Goal: Task Accomplishment & Management: Manage account settings

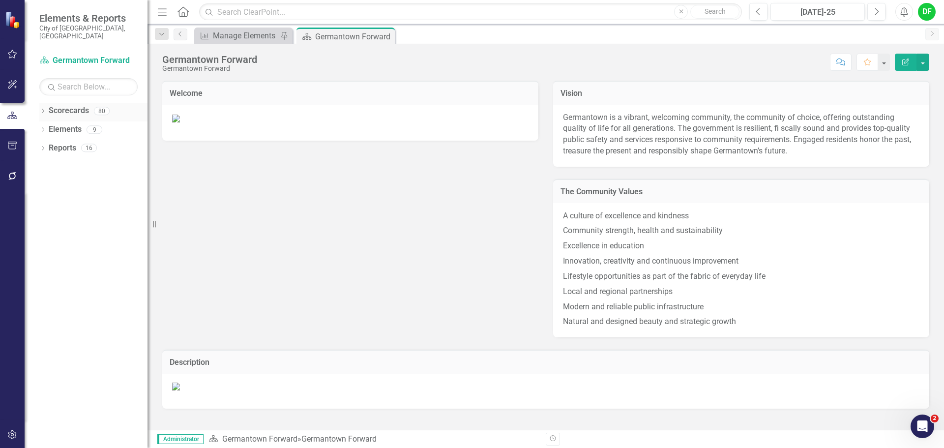
click at [43, 109] on icon "Dropdown" at bounding box center [42, 111] width 7 height 5
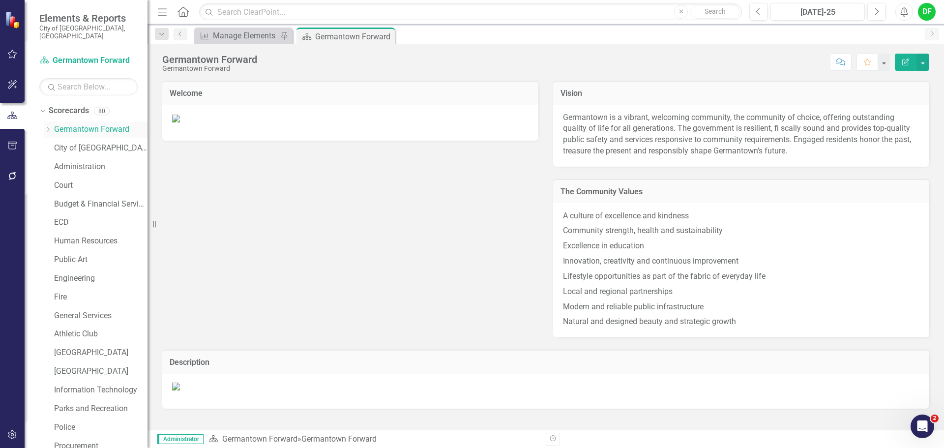
click at [48, 125] on div "Dropdown" at bounding box center [47, 129] width 7 height 8
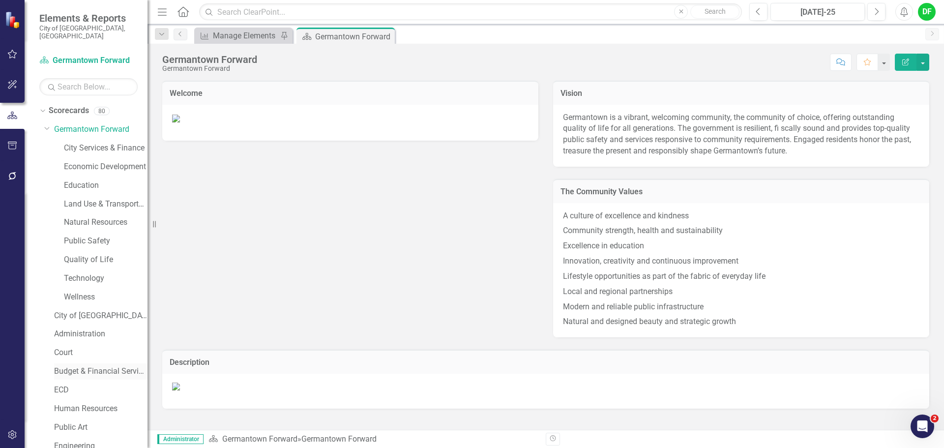
click at [109, 366] on link "Budget & Financial Services" at bounding box center [100, 371] width 93 height 11
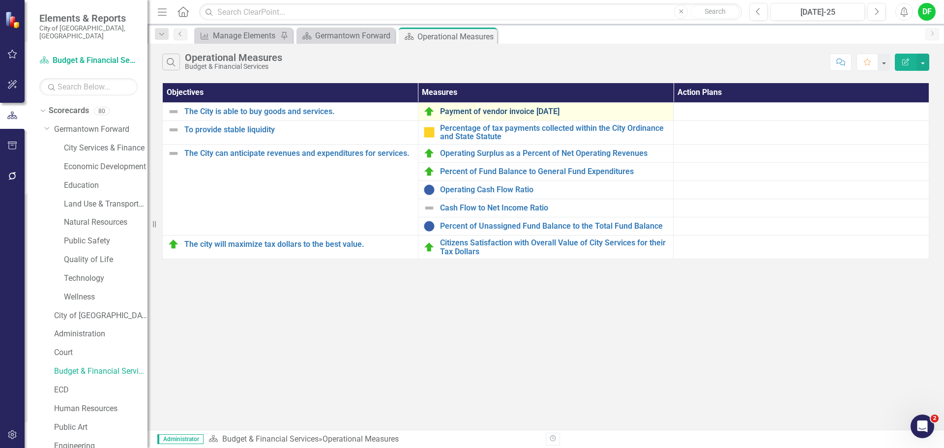
click at [492, 111] on link "Payment of vendor invoice [DATE]" at bounding box center [554, 111] width 229 height 9
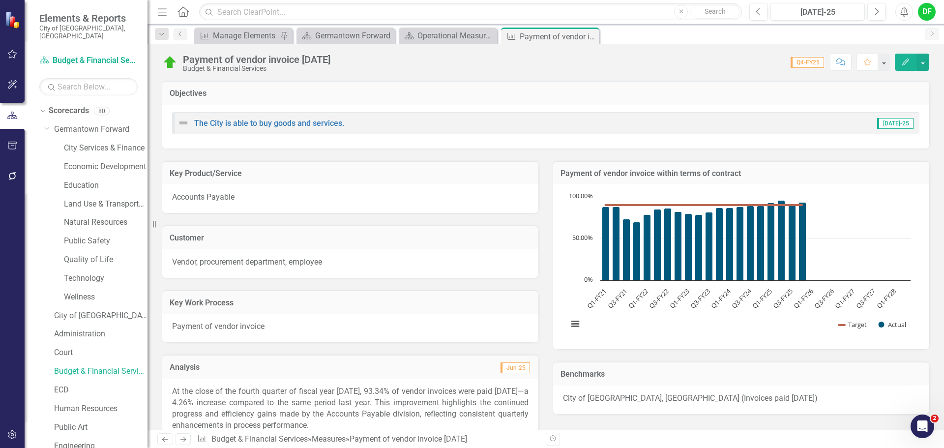
click at [802, 176] on h3 "Payment of vendor invoice within terms of contract" at bounding box center [741, 173] width 361 height 9
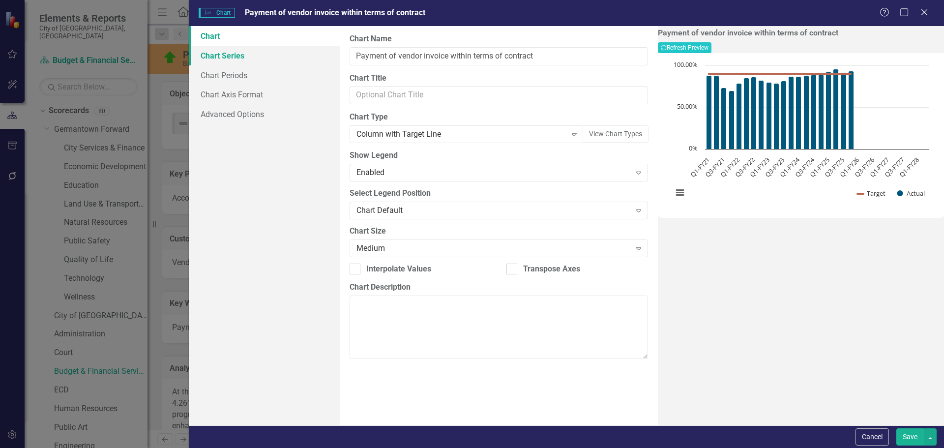
click at [233, 57] on link "Chart Series" at bounding box center [264, 56] width 151 height 20
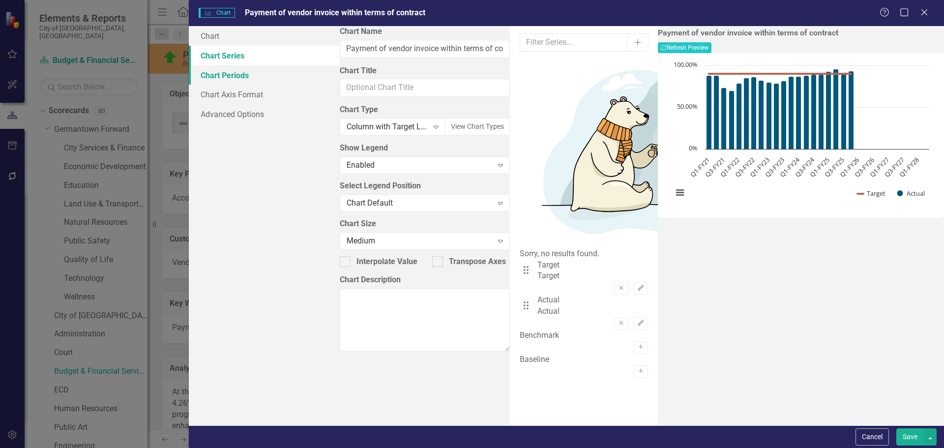
click at [228, 73] on link "Chart Periods" at bounding box center [264, 75] width 151 height 20
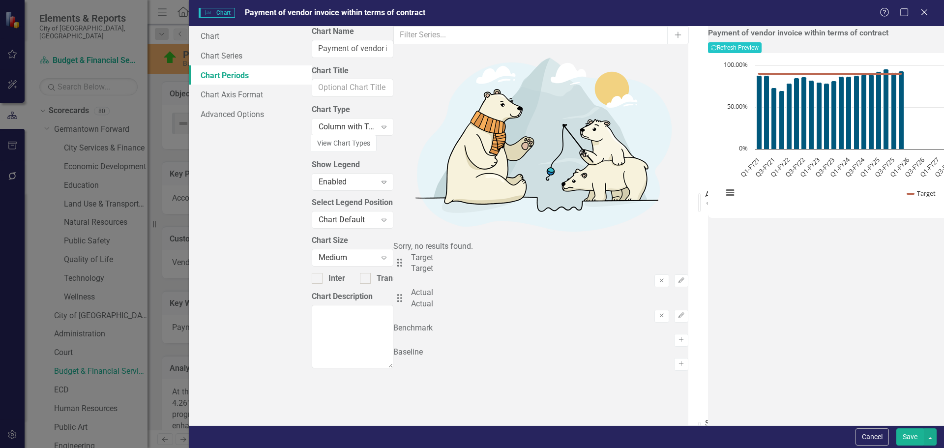
click at [878, 428] on button "Cancel" at bounding box center [872, 436] width 33 height 17
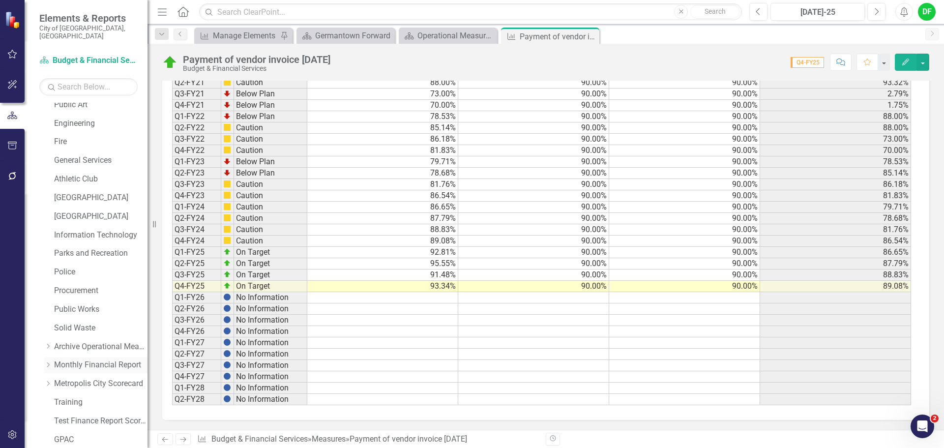
scroll to position [354, 0]
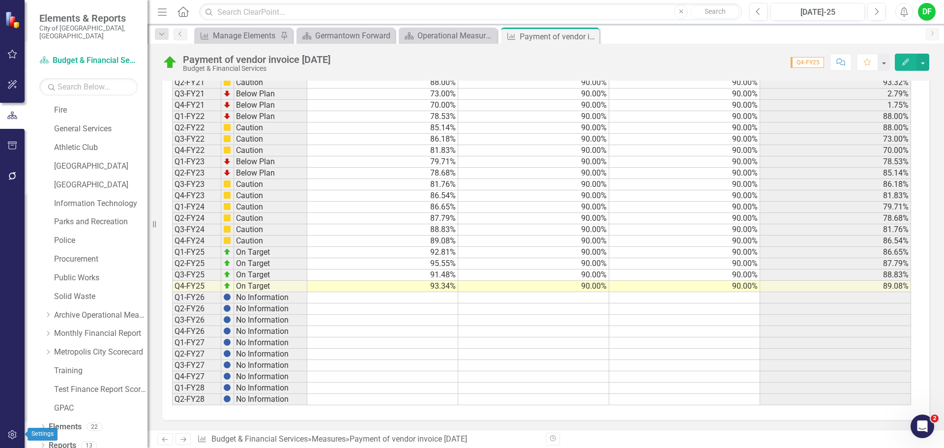
click at [12, 434] on icon "button" at bounding box center [12, 435] width 10 height 8
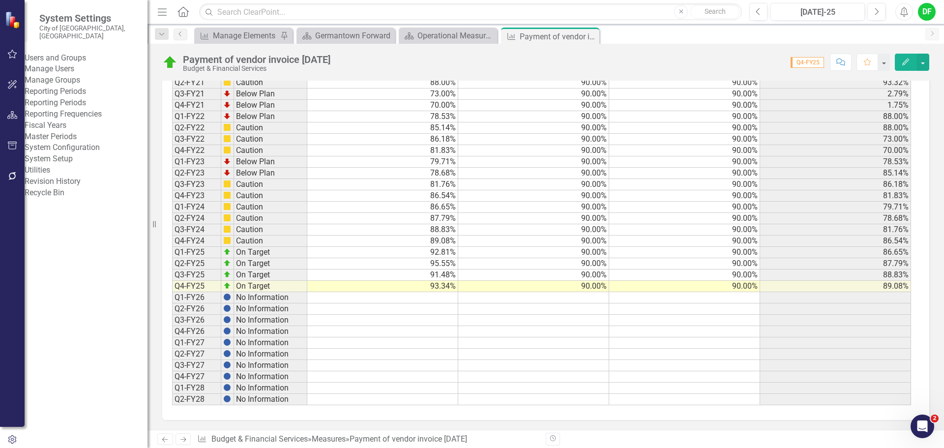
click at [83, 109] on link "Reporting Periods" at bounding box center [86, 102] width 123 height 11
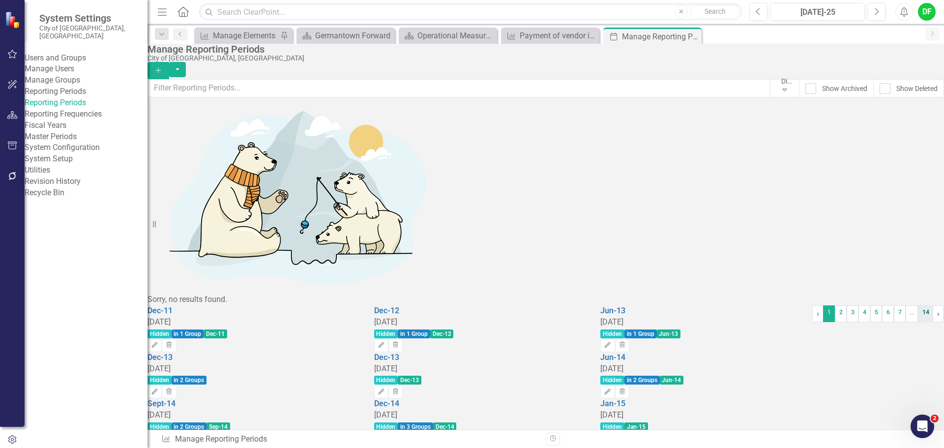
click at [918, 322] on link "14" at bounding box center [925, 313] width 15 height 17
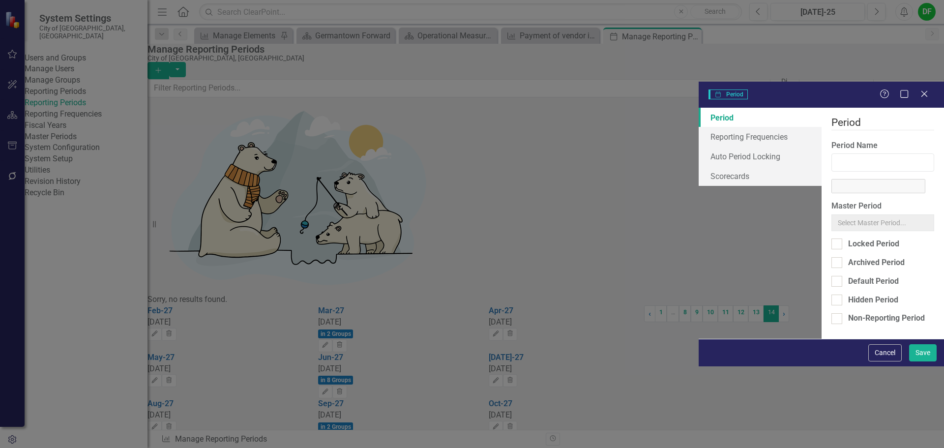
type input "Dec-27"
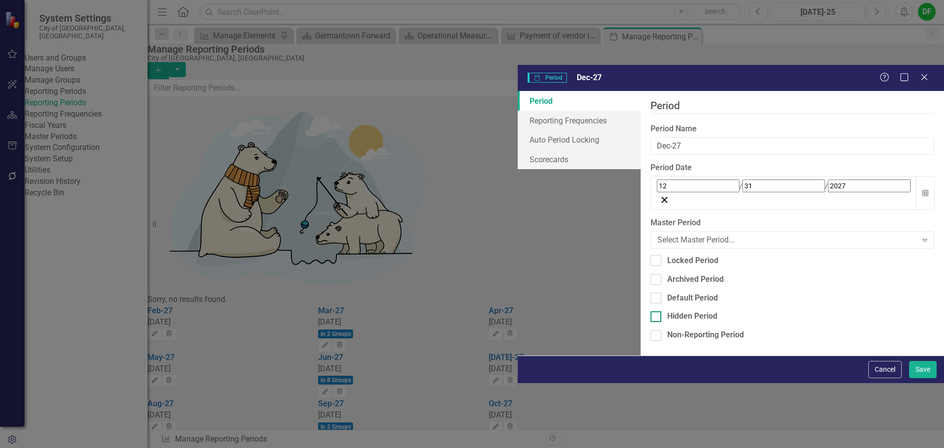
click at [651, 311] on input "Hidden Period" at bounding box center [654, 314] width 6 height 6
checkbox input "true"
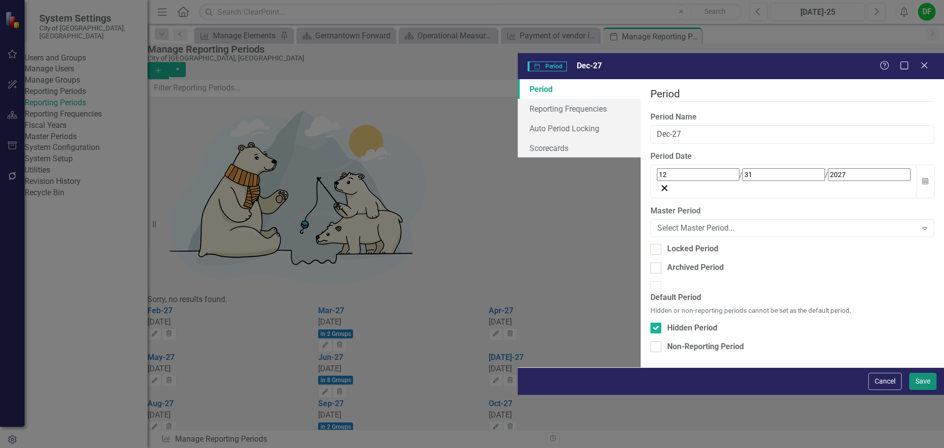
click at [924, 390] on button "Save" at bounding box center [923, 381] width 28 height 17
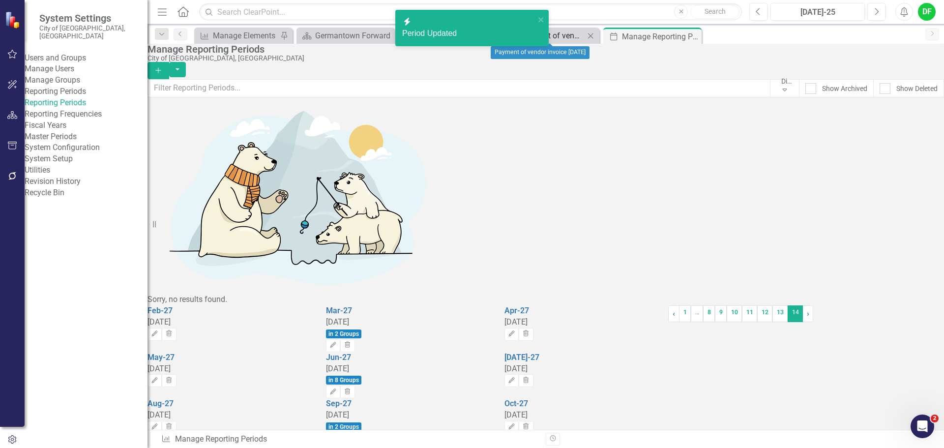
click at [566, 39] on div "Payment of vendor invoice [DATE]" at bounding box center [552, 36] width 65 height 12
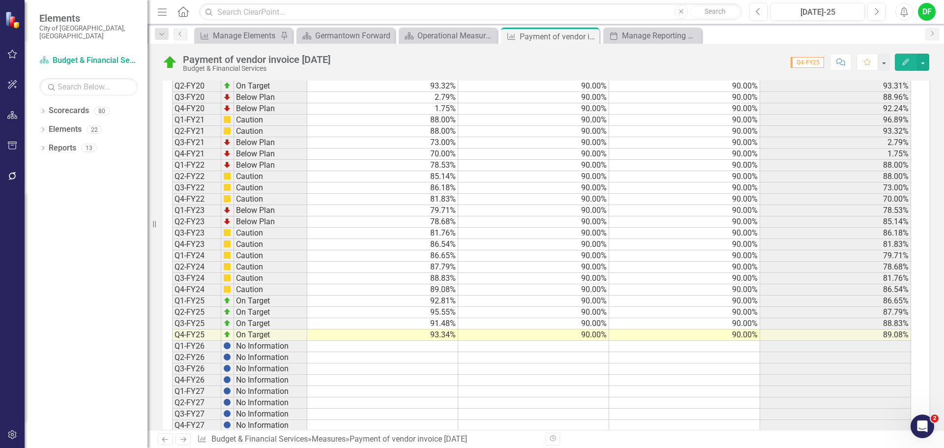
scroll to position [688, 0]
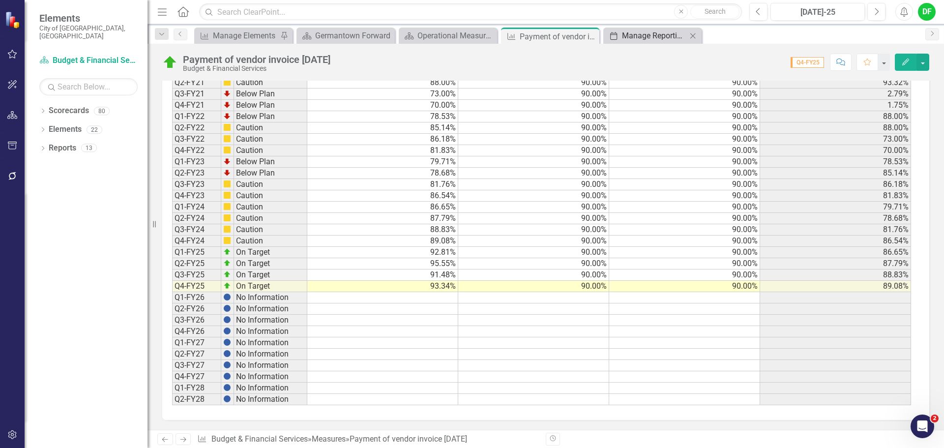
click at [631, 32] on div "Manage Reporting Periods" at bounding box center [654, 36] width 65 height 12
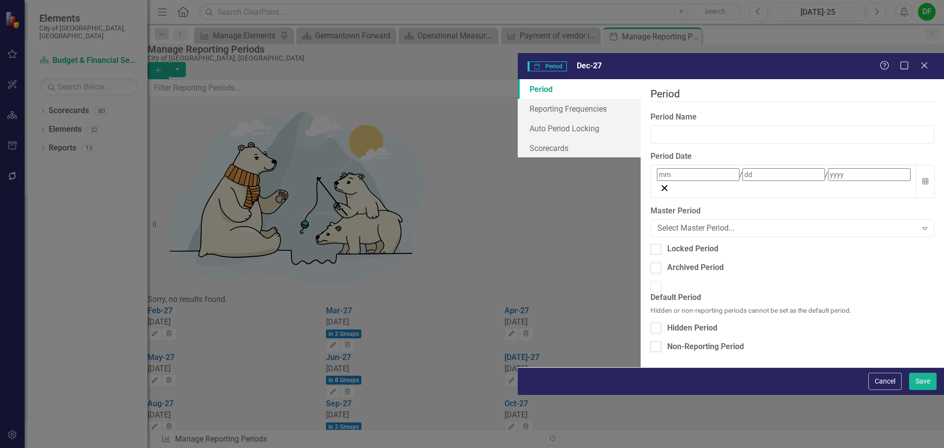
type input "Dec-27"
type input "12"
type input "31"
type input "2027"
click at [651, 323] on div at bounding box center [656, 328] width 11 height 11
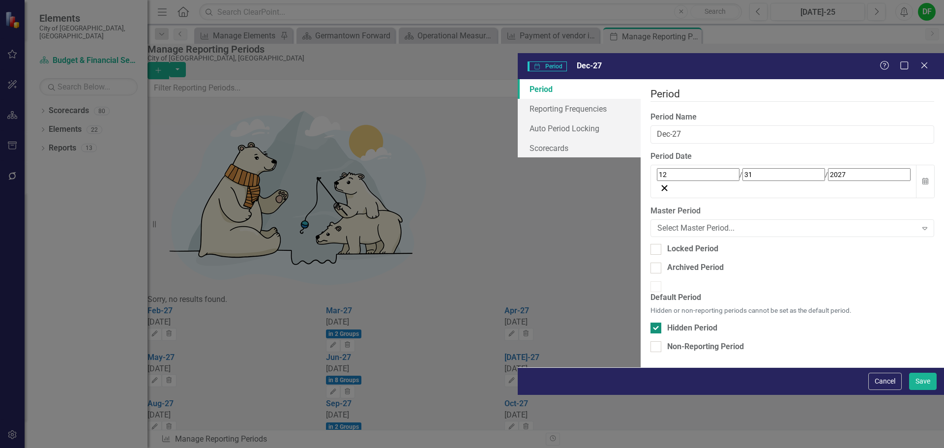
click at [651, 323] on input "Hidden Period" at bounding box center [654, 326] width 6 height 6
checkbox input "false"
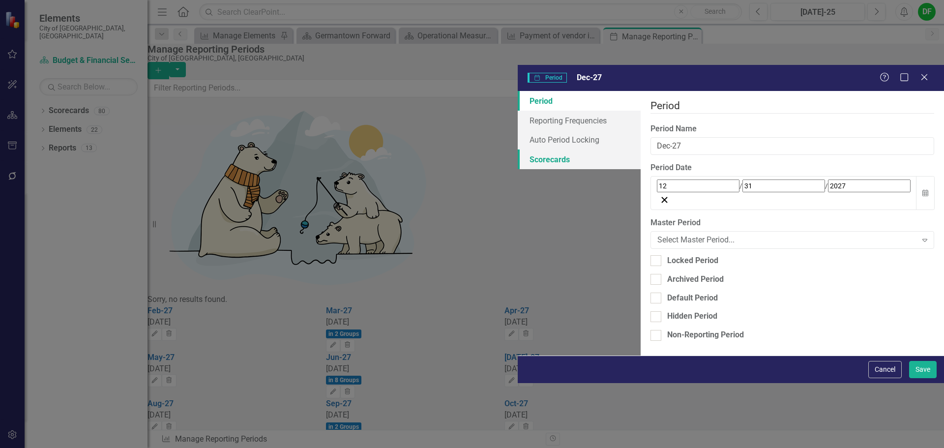
click at [518, 150] on link "Scorecards" at bounding box center [579, 160] width 123 height 20
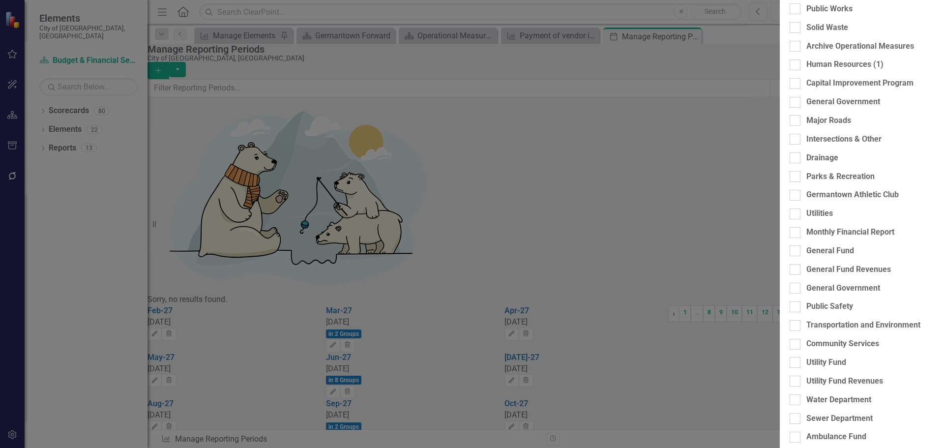
checkbox input "false"
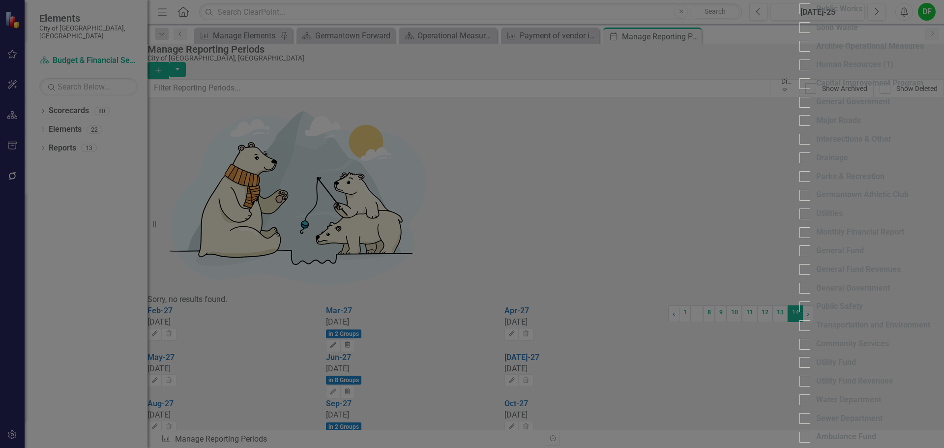
checkbox input "false"
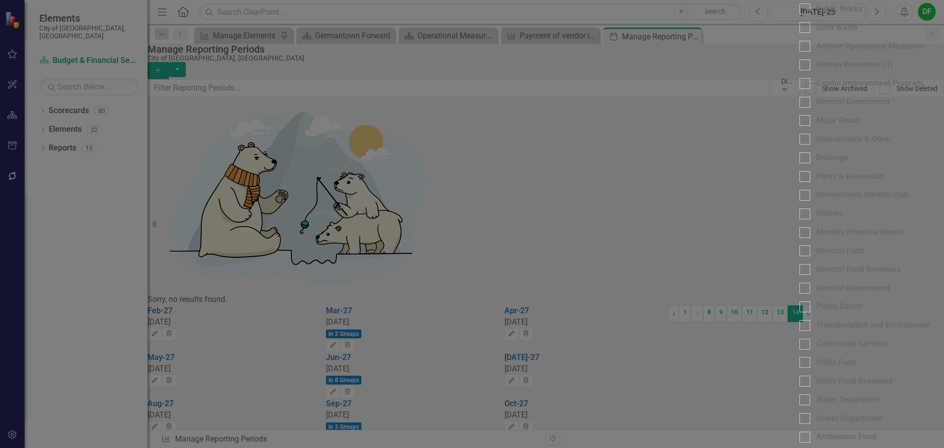
checkbox input "false"
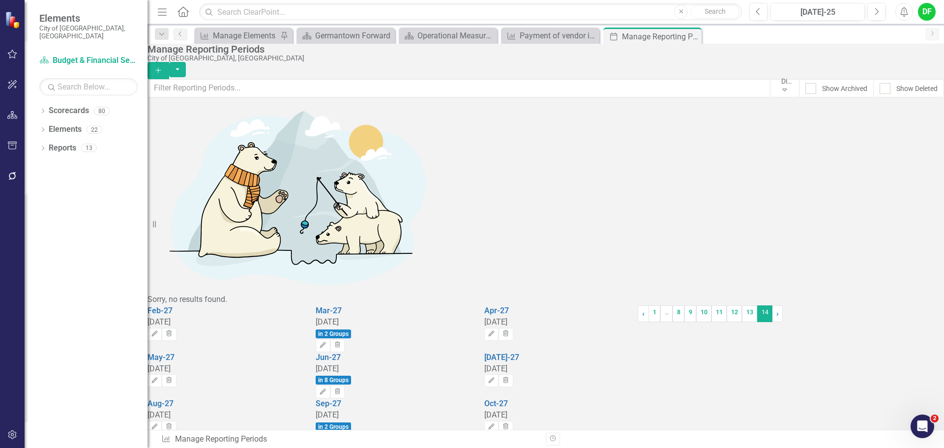
click at [327, 435] on icon "Edit" at bounding box center [322, 438] width 7 height 6
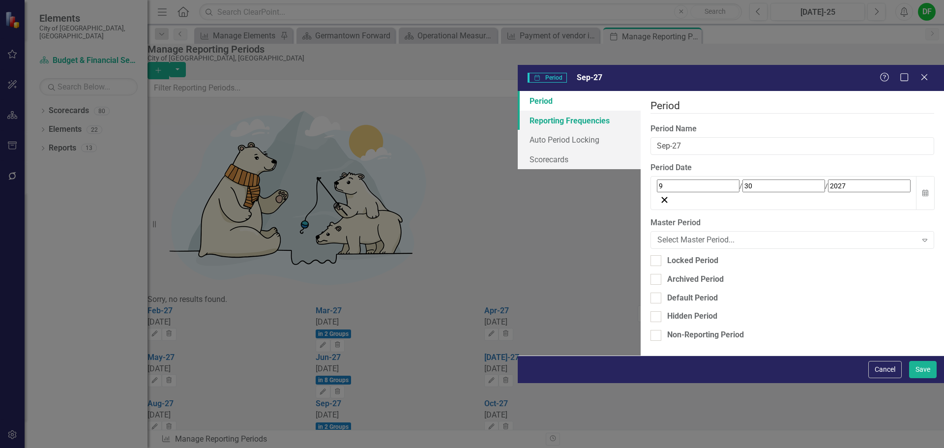
click at [518, 111] on link "Reporting Frequencies" at bounding box center [579, 121] width 123 height 20
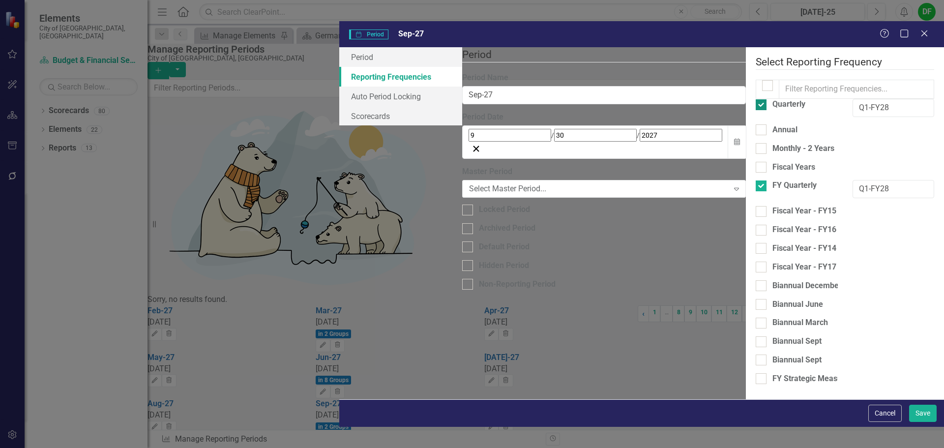
click at [756, 99] on input "Quarterly" at bounding box center [759, 102] width 6 height 6
checkbox input "false"
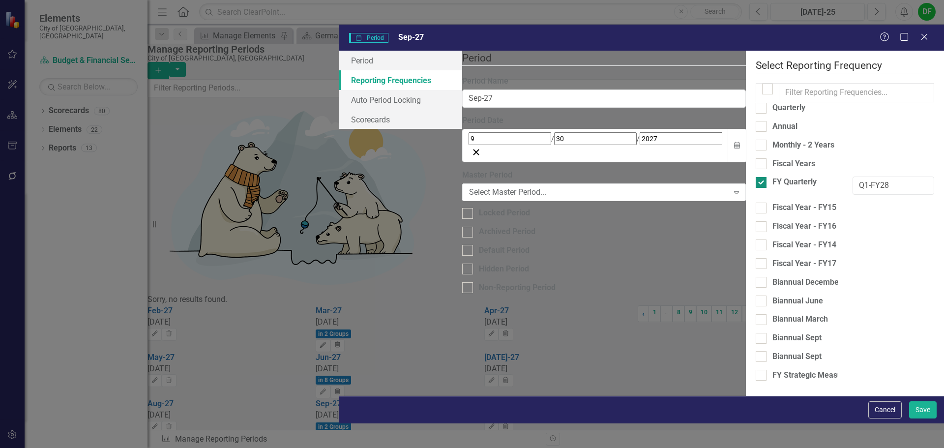
click at [756, 177] on input "FY Quarterly" at bounding box center [759, 180] width 6 height 6
checkbox input "false"
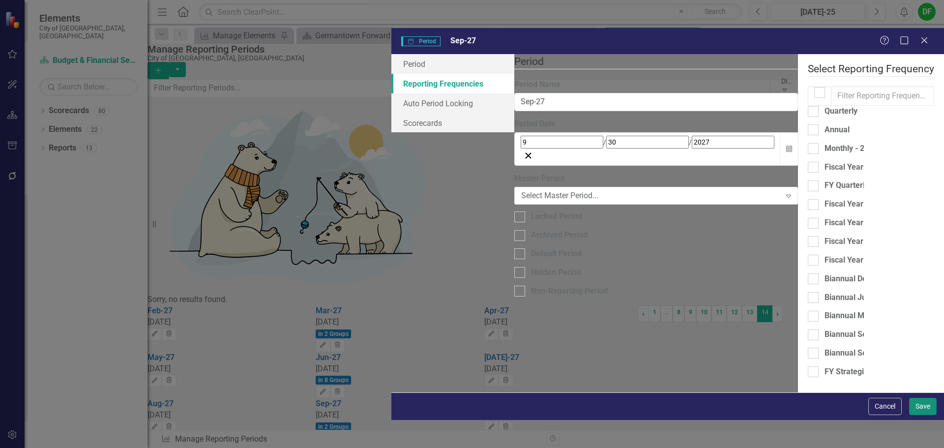
click at [927, 415] on button "Save" at bounding box center [923, 406] width 28 height 17
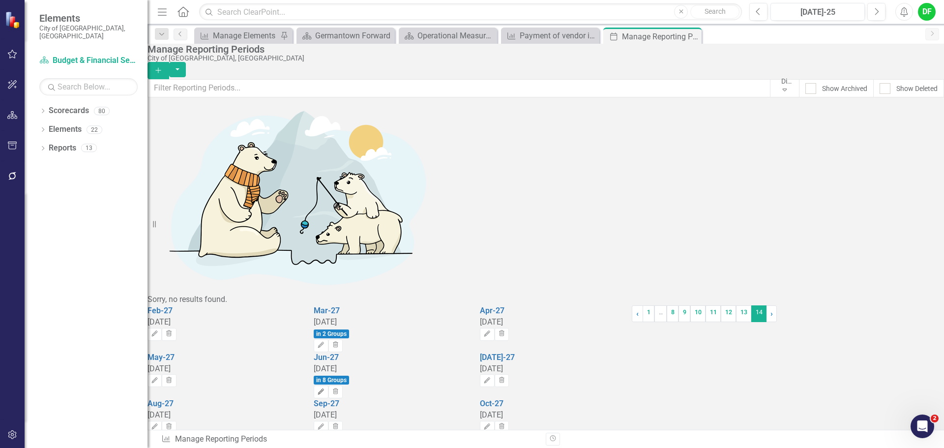
click at [328, 386] on button "Edit" at bounding box center [321, 392] width 14 height 13
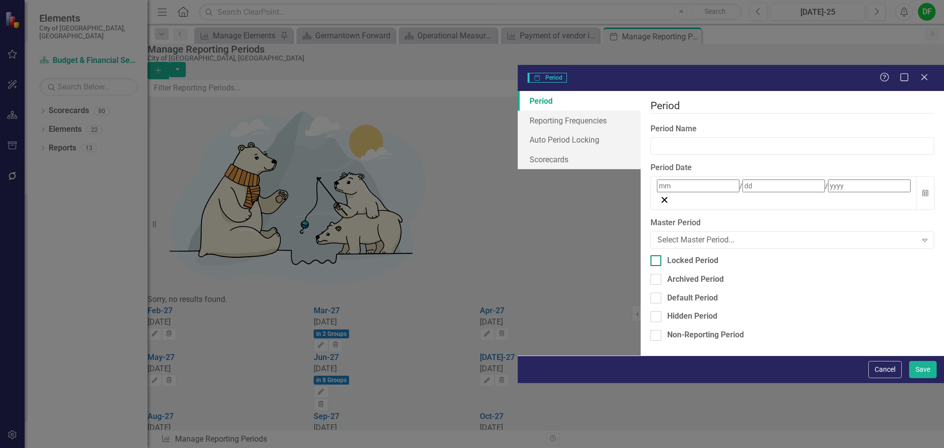
type input "Jun-27"
type input "6"
type input "30"
type input "2027"
click at [518, 111] on link "Reporting Frequencies" at bounding box center [579, 121] width 123 height 20
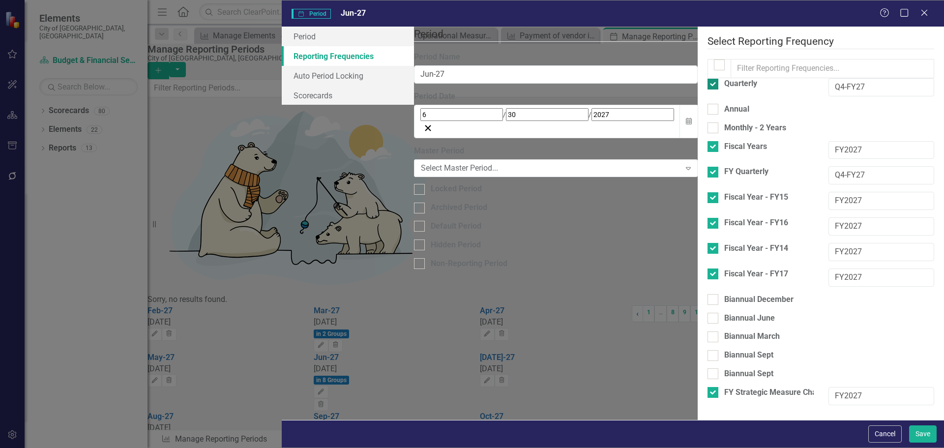
click at [708, 86] on div at bounding box center [713, 84] width 11 height 11
click at [708, 85] on input "Quarterly" at bounding box center [711, 82] width 6 height 6
checkbox input "false"
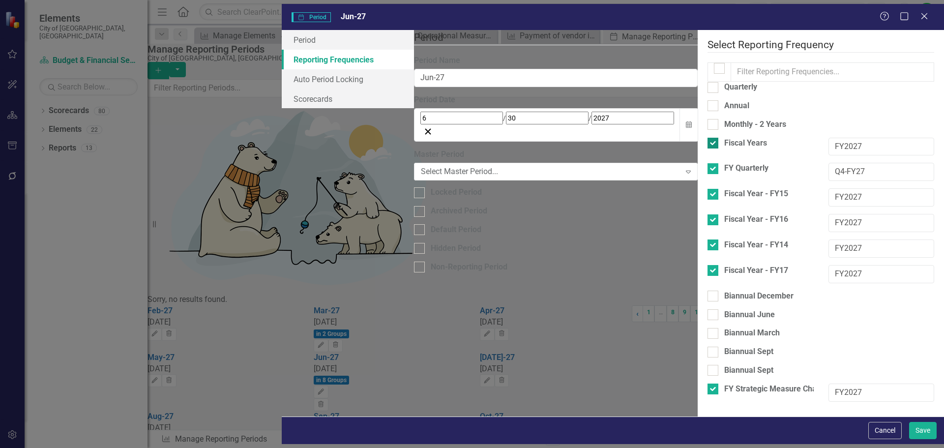
click at [708, 139] on input "Fiscal Years" at bounding box center [711, 141] width 6 height 6
checkbox input "false"
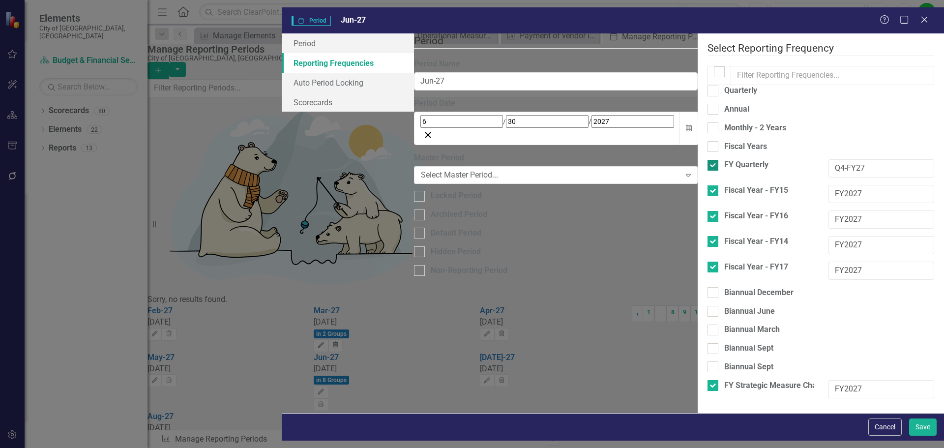
click at [708, 160] on div at bounding box center [713, 165] width 11 height 11
click at [708, 160] on input "FY Quarterly" at bounding box center [711, 163] width 6 height 6
checkbox input "false"
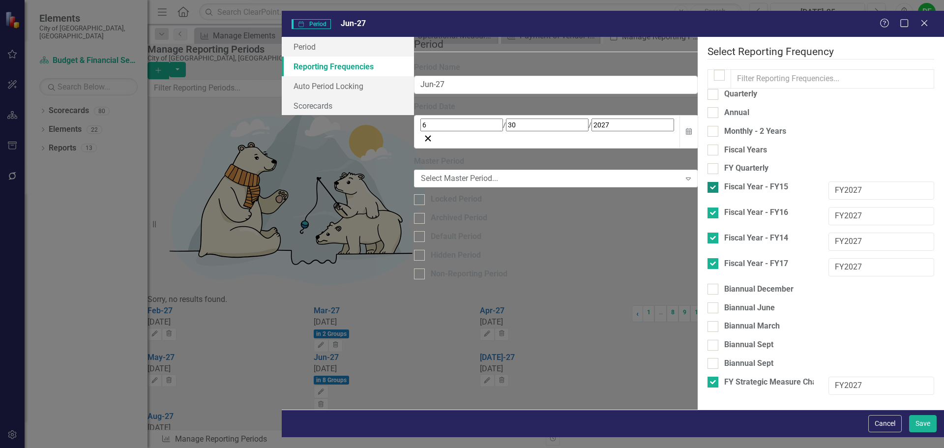
click at [708, 182] on div at bounding box center [713, 187] width 11 height 11
click at [708, 182] on input "Fiscal Year - FY15" at bounding box center [711, 185] width 6 height 6
checkbox input "false"
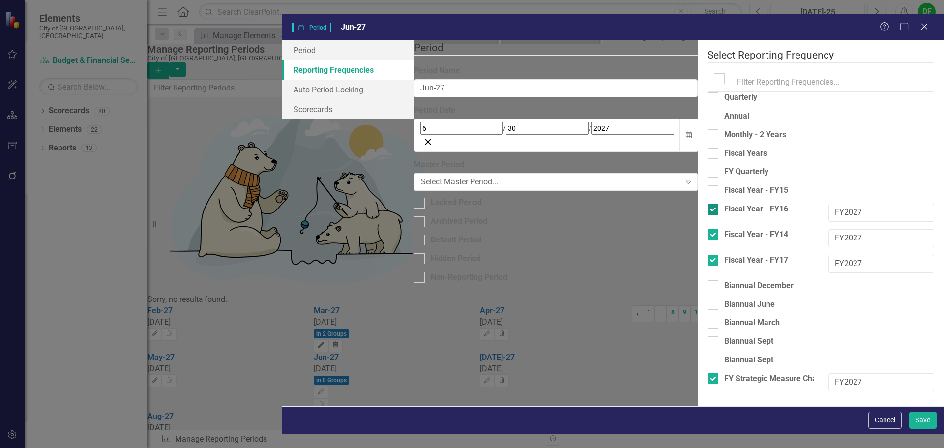
click at [708, 204] on div at bounding box center [713, 209] width 11 height 11
click at [708, 204] on input "Fiscal Year - FY16" at bounding box center [711, 207] width 6 height 6
checkbox input "false"
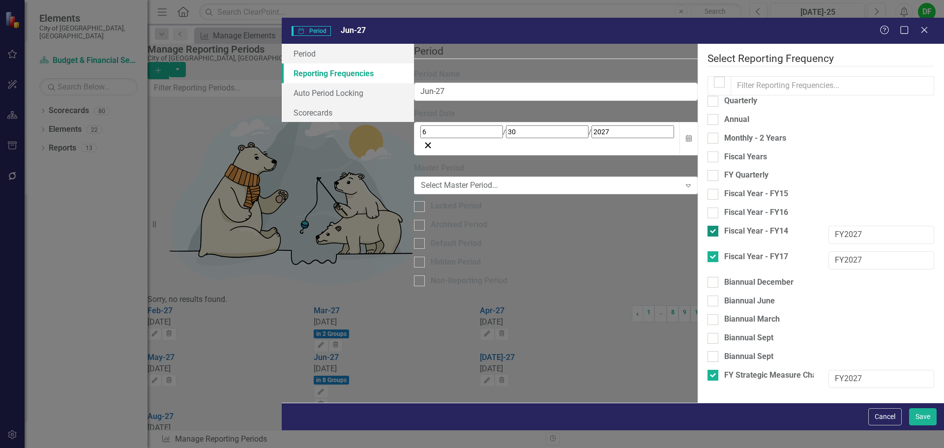
click at [708, 226] on div at bounding box center [713, 231] width 11 height 11
click at [708, 226] on input "Fiscal Year - FY14" at bounding box center [711, 229] width 6 height 6
checkbox input "false"
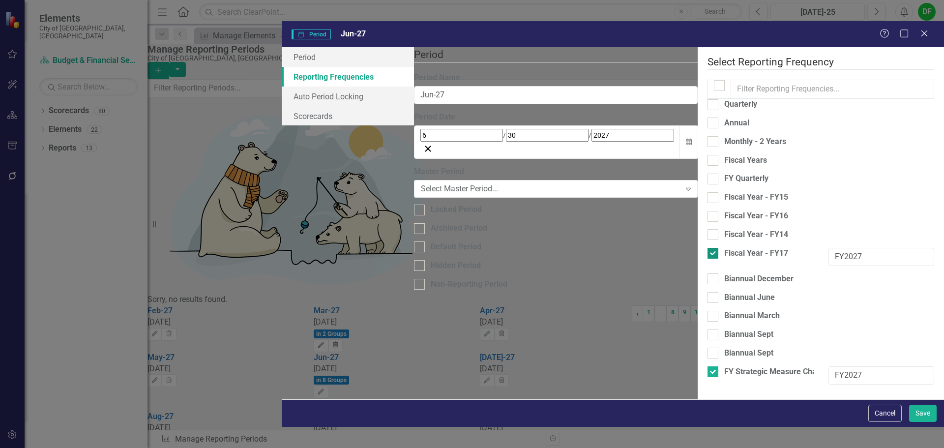
click at [708, 248] on div at bounding box center [713, 253] width 11 height 11
click at [708, 248] on input "Fiscal Year - FY17" at bounding box center [711, 251] width 6 height 6
checkbox input "false"
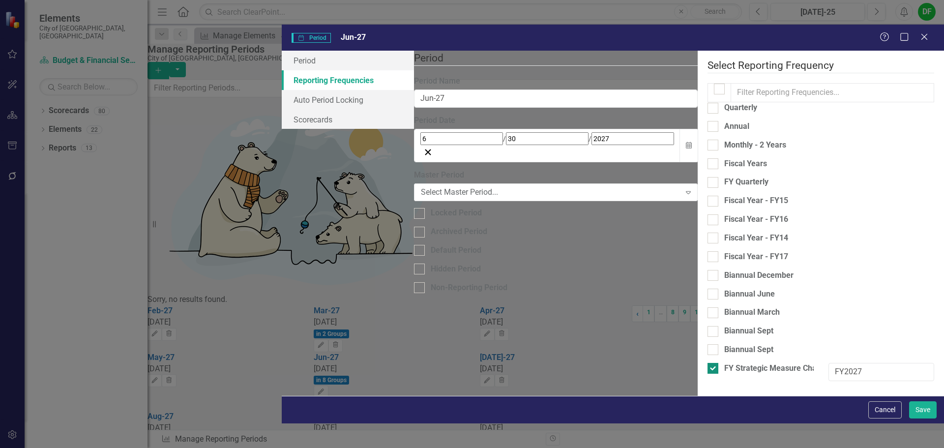
click at [708, 363] on div at bounding box center [713, 368] width 11 height 11
click at [708, 363] on input "FY Strategic Measure Charts" at bounding box center [711, 366] width 6 height 6
checkbox input "false"
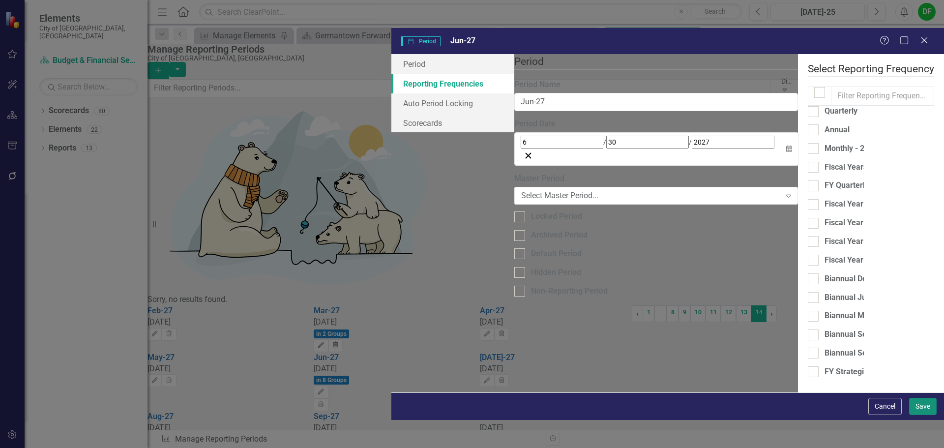
click at [920, 415] on button "Save" at bounding box center [923, 406] width 28 height 17
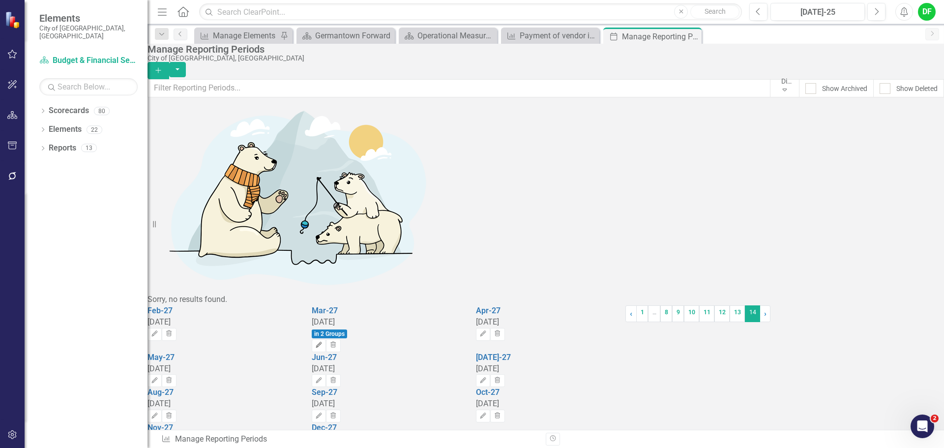
click at [322, 342] on icon "button" at bounding box center [319, 345] width 6 height 6
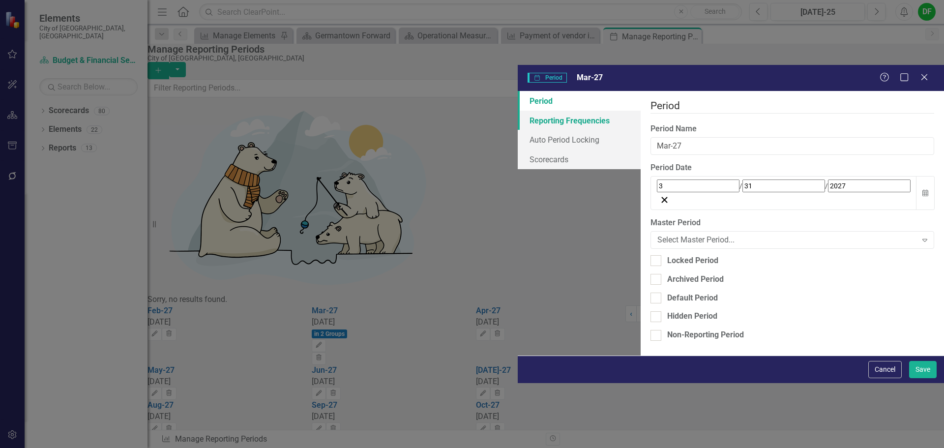
click at [518, 111] on link "Reporting Frequencies" at bounding box center [579, 121] width 123 height 20
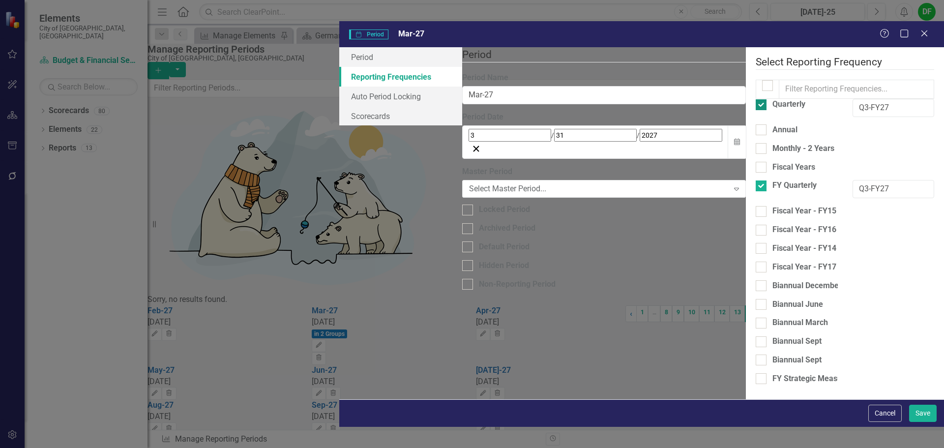
click at [756, 99] on input "Quarterly" at bounding box center [759, 102] width 6 height 6
checkbox input "false"
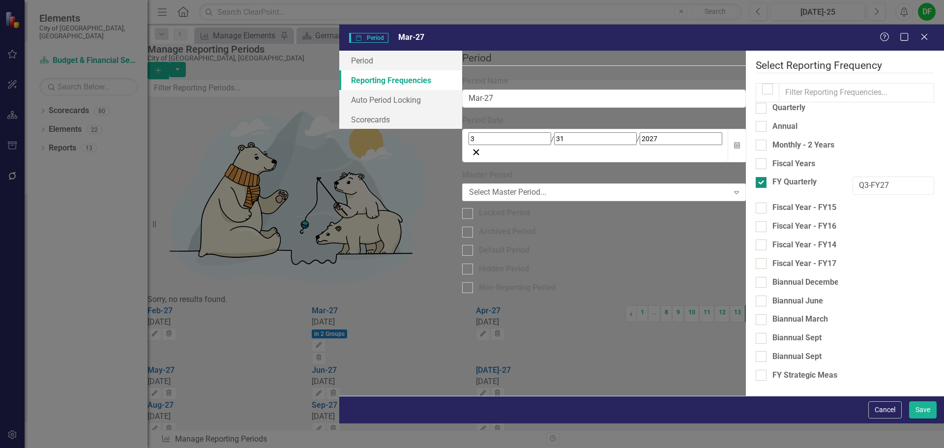
click at [756, 177] on input "FY Quarterly" at bounding box center [759, 180] width 6 height 6
checkbox input "false"
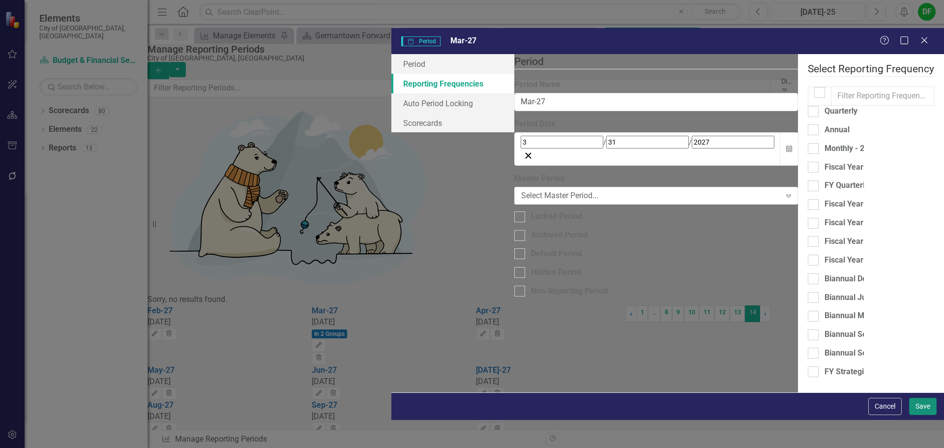
click at [922, 415] on button "Save" at bounding box center [923, 406] width 28 height 17
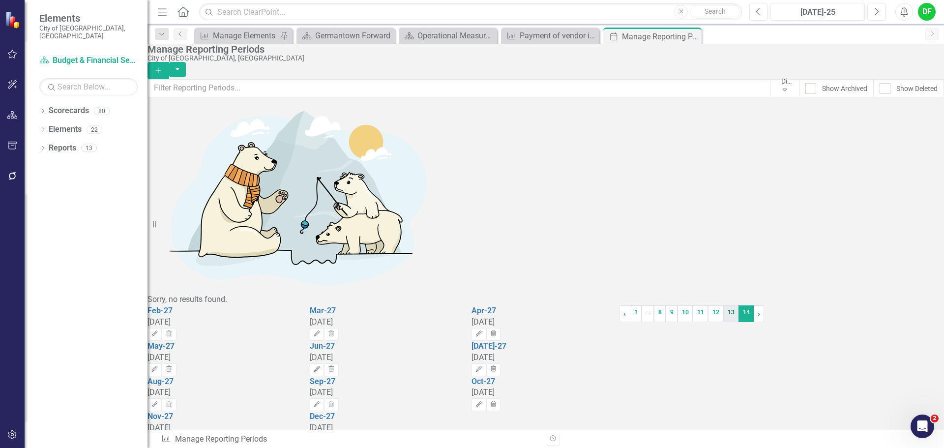
click at [723, 322] on link "13" at bounding box center [730, 313] width 15 height 17
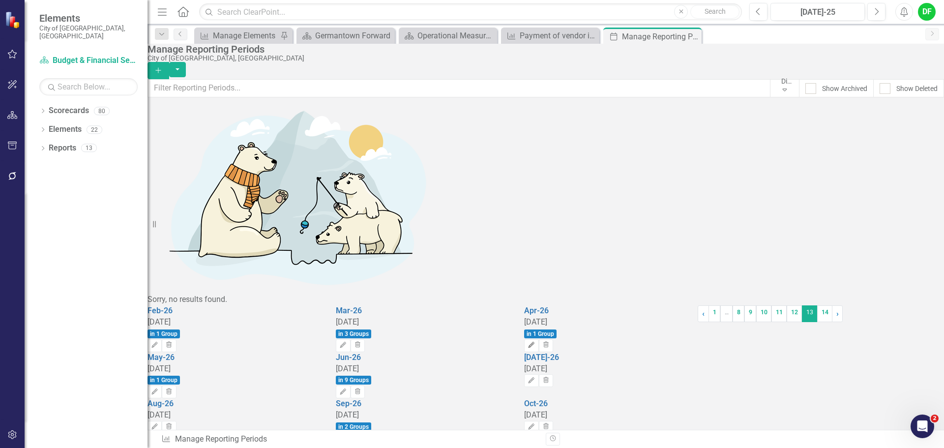
click at [535, 342] on icon "Edit" at bounding box center [531, 345] width 7 height 6
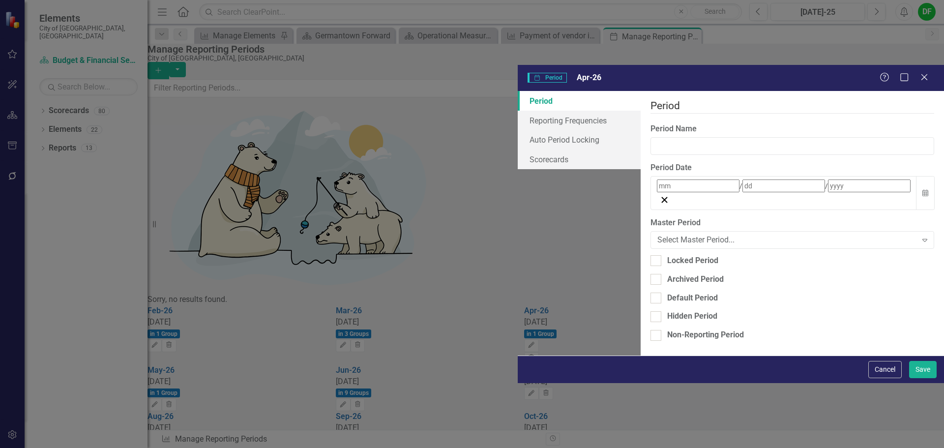
type input "Apr-26"
type input "4"
type input "30"
type input "2026"
click at [518, 111] on link "Reporting Frequencies" at bounding box center [579, 121] width 123 height 20
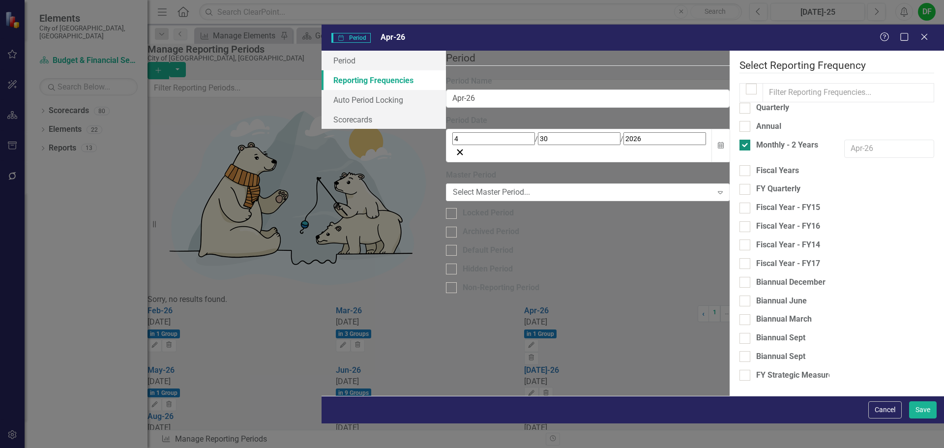
click at [740, 140] on input "Monthly - 2 Years" at bounding box center [743, 143] width 6 height 6
checkbox input "false"
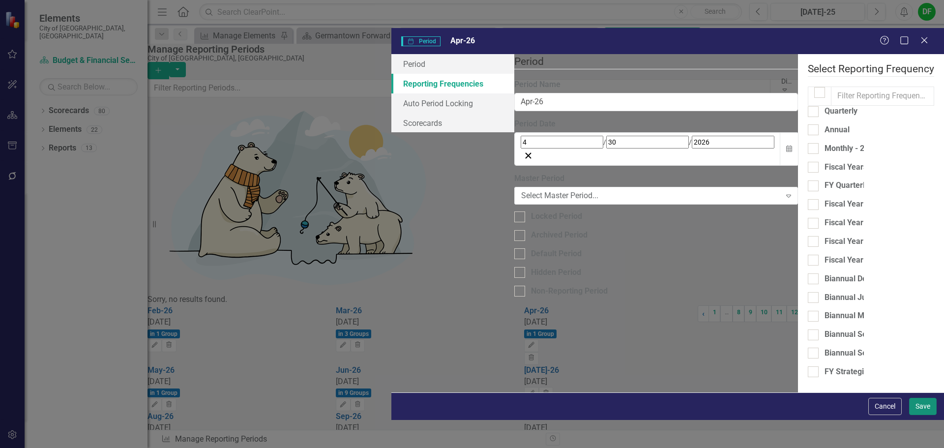
click at [932, 415] on button "Save" at bounding box center [923, 406] width 28 height 17
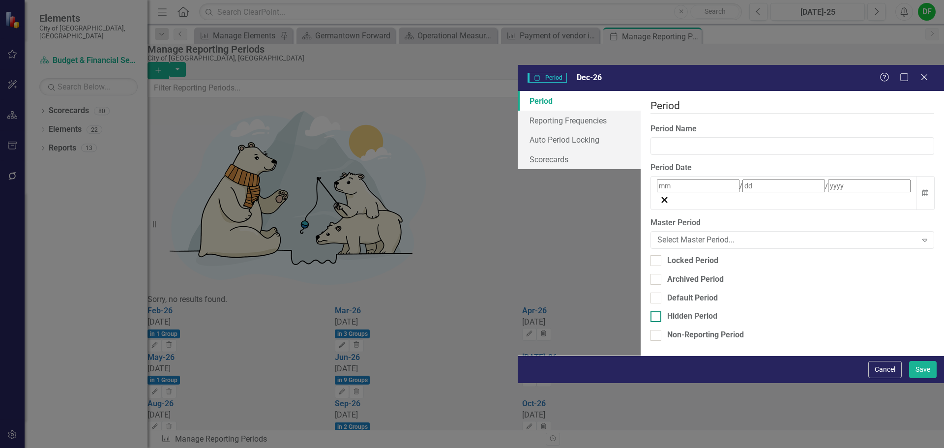
type input "Dec-26"
type input "12"
type input "31"
type input "2026"
click at [518, 111] on link "Reporting Frequencies" at bounding box center [579, 121] width 123 height 20
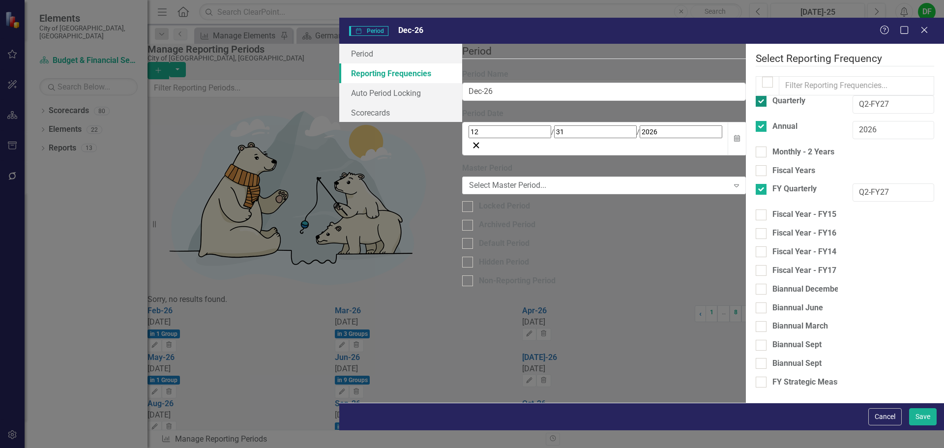
click at [756, 96] on input "Quarterly" at bounding box center [759, 99] width 6 height 6
checkbox input "false"
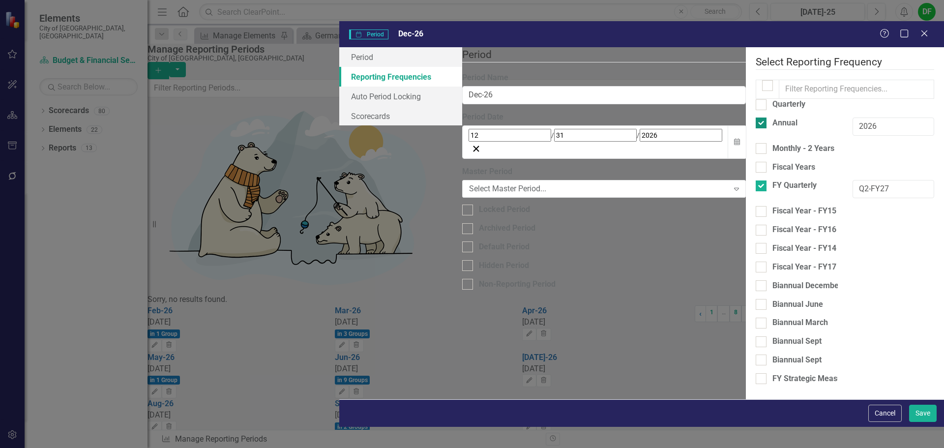
click at [756, 118] on input "Annual" at bounding box center [759, 121] width 6 height 6
checkbox input "false"
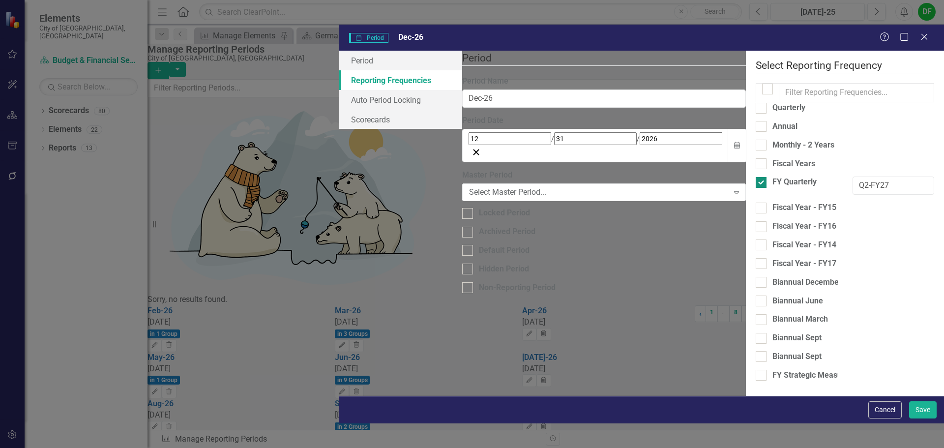
click at [756, 177] on div at bounding box center [761, 182] width 11 height 11
click at [756, 177] on input "FY Quarterly" at bounding box center [759, 180] width 6 height 6
checkbox input "false"
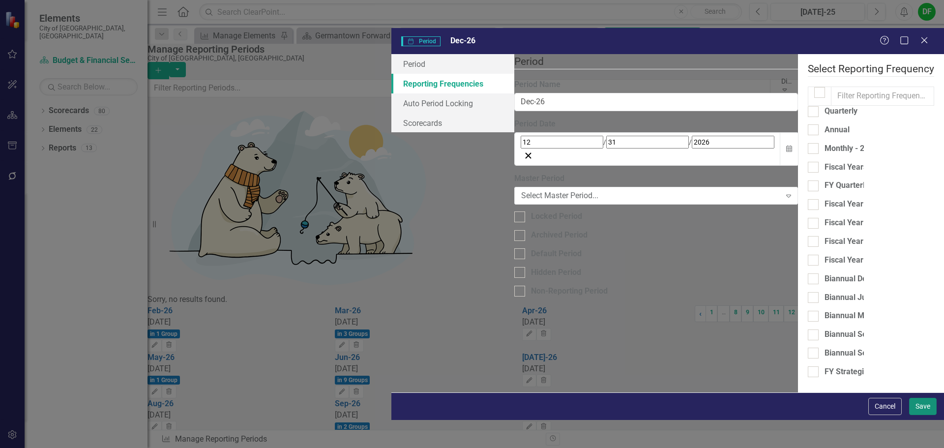
click at [919, 415] on button "Save" at bounding box center [923, 406] width 28 height 17
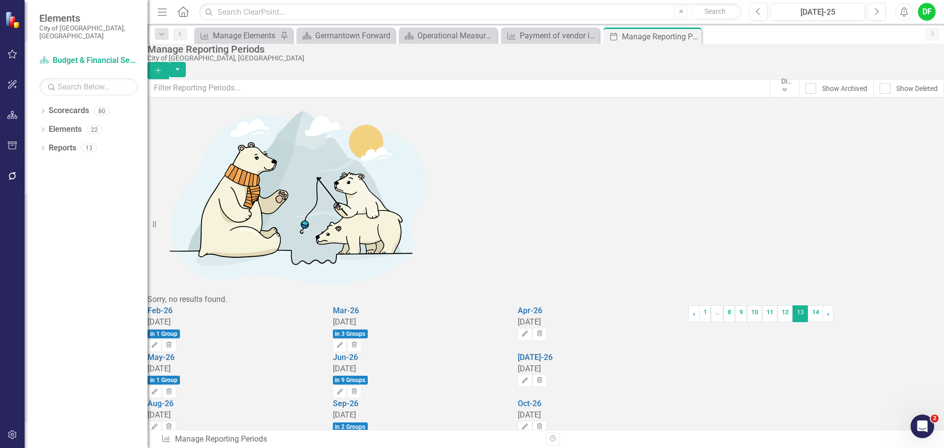
click at [344, 435] on icon "Edit" at bounding box center [339, 438] width 7 height 6
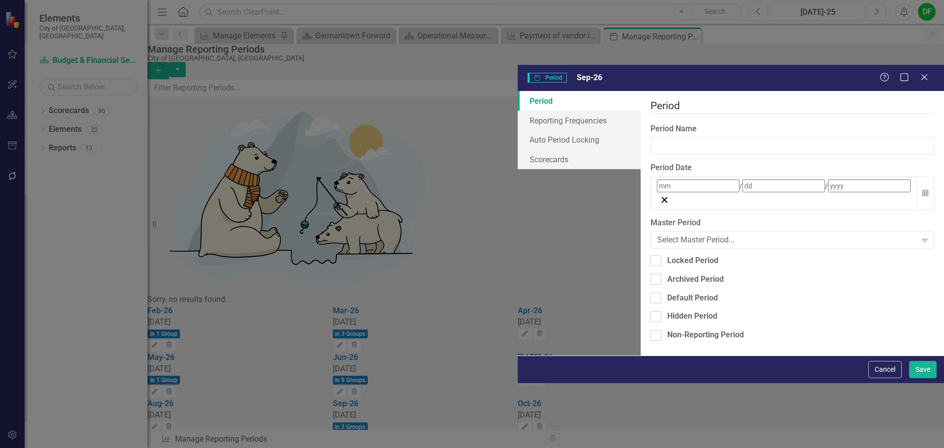
type input "Sep-26"
type input "9"
type input "30"
type input "2026"
click at [518, 111] on link "Reporting Frequencies" at bounding box center [579, 121] width 123 height 20
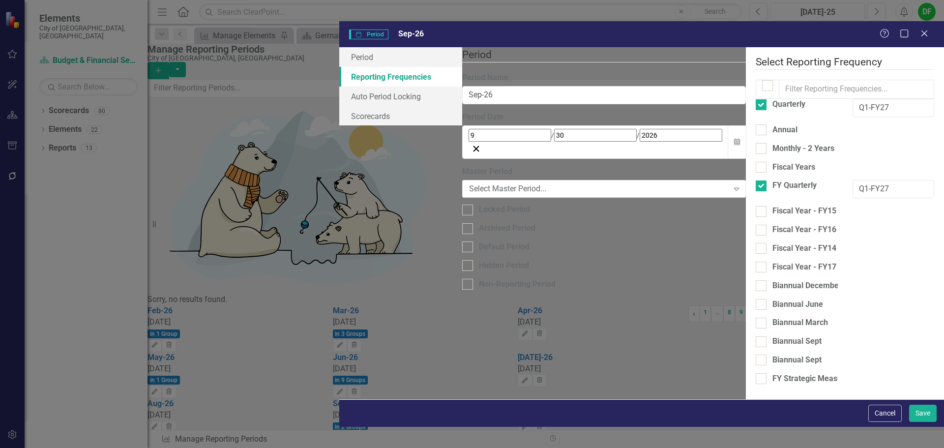
drag, startPoint x: 284, startPoint y: 85, endPoint x: 286, endPoint y: 92, distance: 7.5
click at [756, 99] on div at bounding box center [761, 104] width 11 height 11
click at [756, 99] on input "Quarterly" at bounding box center [759, 102] width 6 height 6
checkbox input "false"
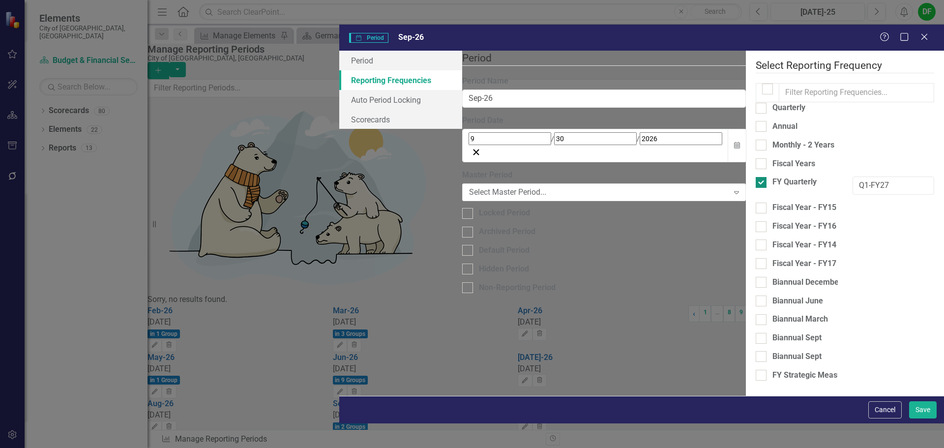
click at [756, 177] on div at bounding box center [761, 182] width 11 height 11
click at [756, 177] on input "FY Quarterly" at bounding box center [759, 180] width 6 height 6
checkbox input "false"
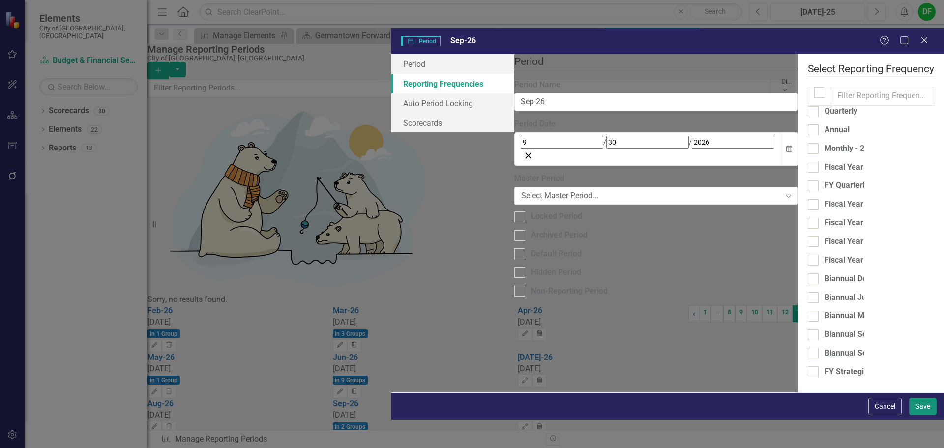
click at [920, 415] on button "Save" at bounding box center [923, 406] width 28 height 17
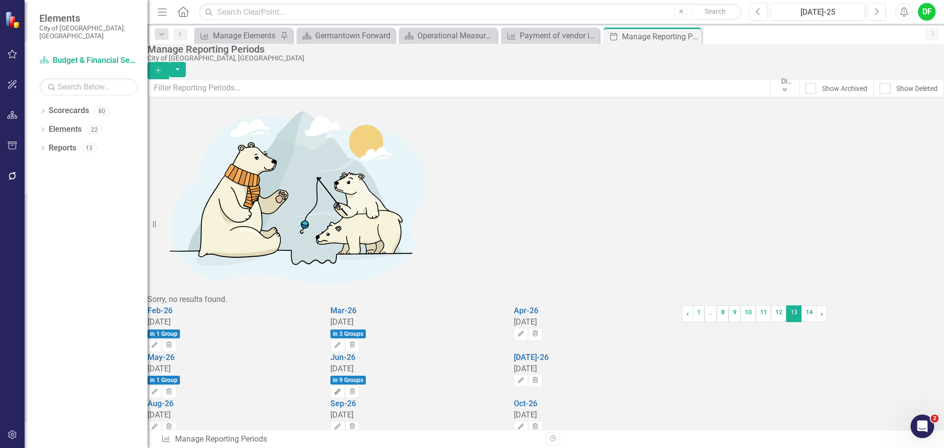
click at [341, 389] on icon "Edit" at bounding box center [337, 392] width 7 height 6
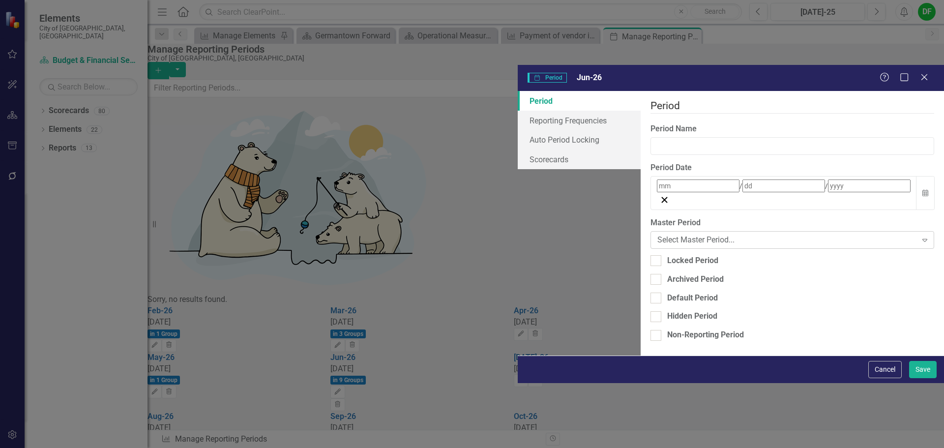
type input "Jun-26"
type input "6"
type input "30"
type input "2026"
click at [518, 111] on link "Reporting Frequencies" at bounding box center [579, 121] width 123 height 20
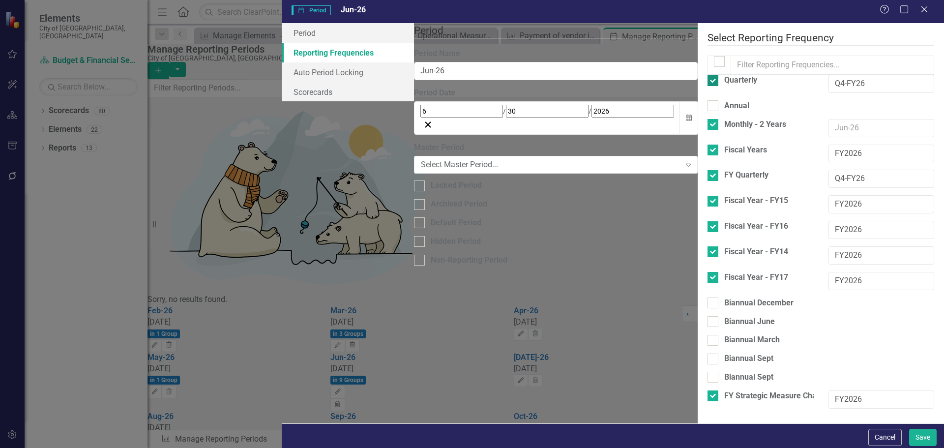
click at [708, 82] on div at bounding box center [713, 80] width 11 height 11
click at [708, 82] on input "Quarterly" at bounding box center [711, 78] width 6 height 6
checkbox input "false"
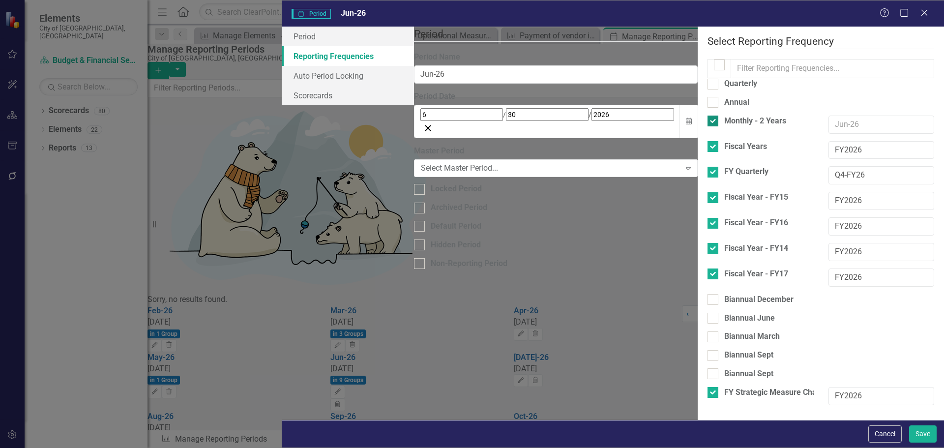
click at [708, 120] on input "Monthly - 2 Years" at bounding box center [711, 119] width 6 height 6
checkbox input "false"
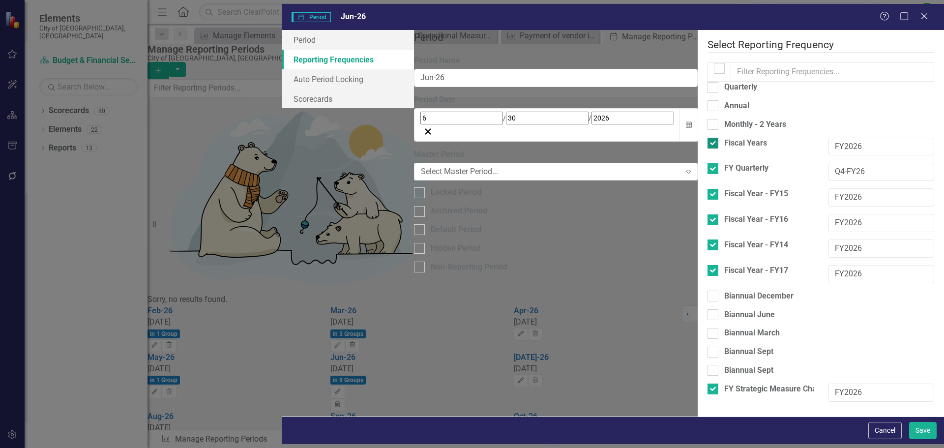
click at [708, 139] on input "Fiscal Years" at bounding box center [711, 141] width 6 height 6
checkbox input "false"
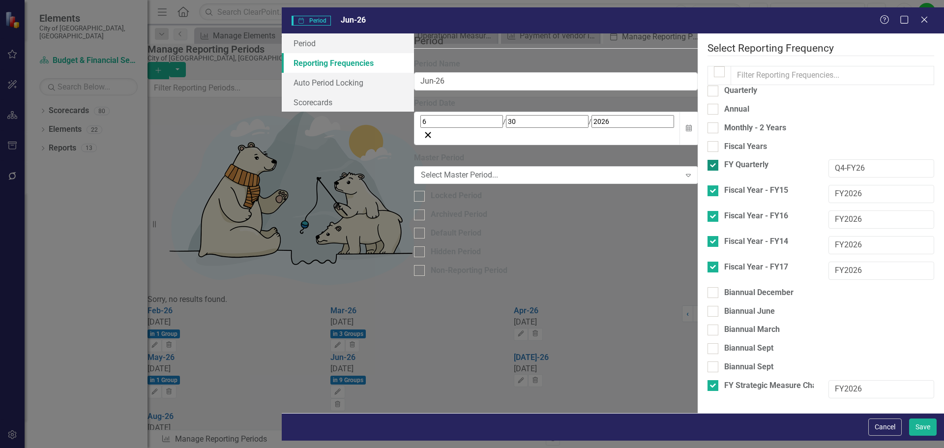
click at [708, 161] on div at bounding box center [713, 165] width 11 height 11
click at [708, 161] on input "FY Quarterly" at bounding box center [711, 163] width 6 height 6
checkbox input "false"
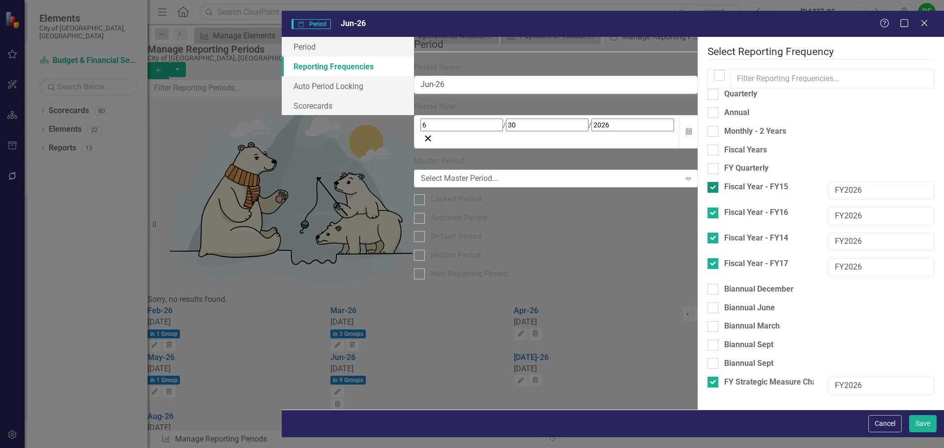
click at [708, 182] on div at bounding box center [713, 187] width 11 height 11
click at [708, 182] on input "Fiscal Year - FY15" at bounding box center [711, 185] width 6 height 6
checkbox input "false"
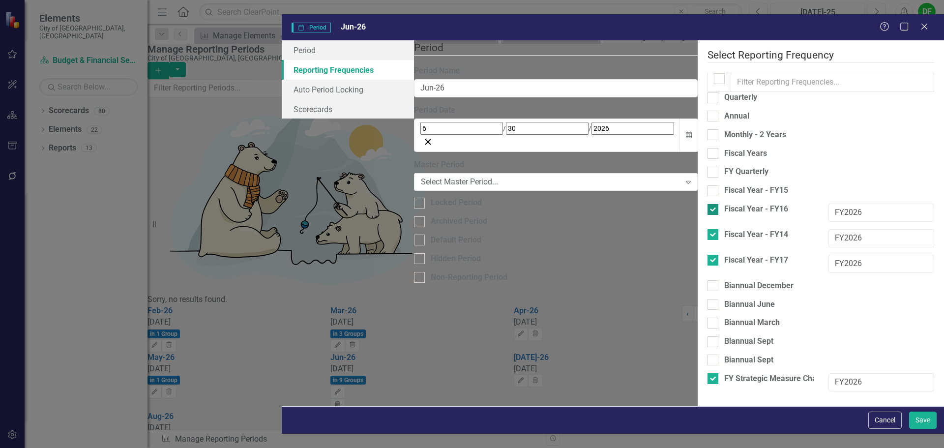
click at [708, 204] on div at bounding box center [713, 209] width 11 height 11
click at [708, 204] on input "Fiscal Year - FY16" at bounding box center [711, 207] width 6 height 6
checkbox input "false"
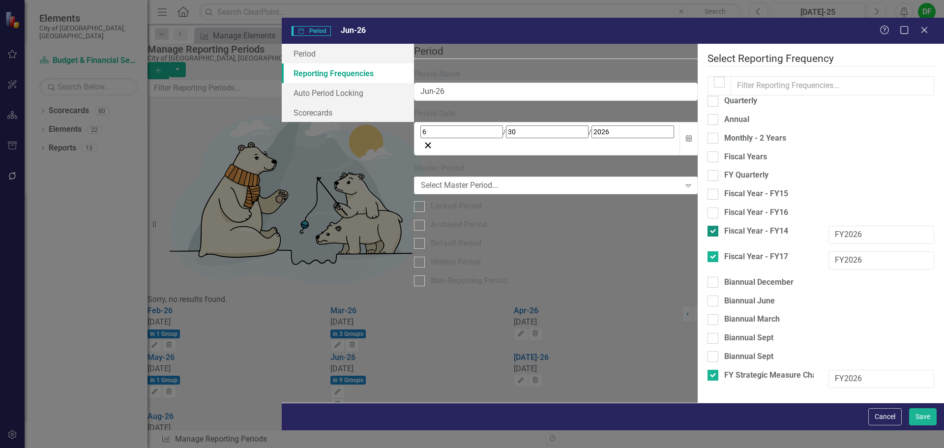
click at [708, 226] on input "Fiscal Year - FY14" at bounding box center [711, 229] width 6 height 6
checkbox input "false"
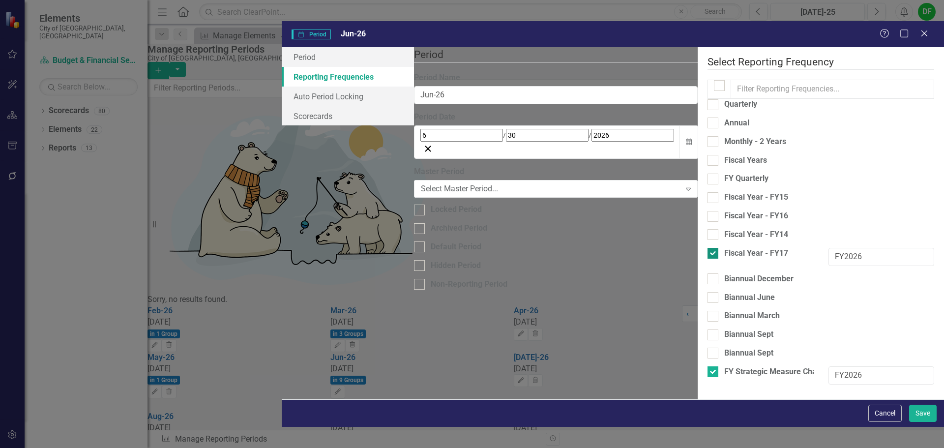
click at [708, 248] on div at bounding box center [713, 253] width 11 height 11
click at [708, 248] on input "Fiscal Year - FY17" at bounding box center [711, 251] width 6 height 6
checkbox input "false"
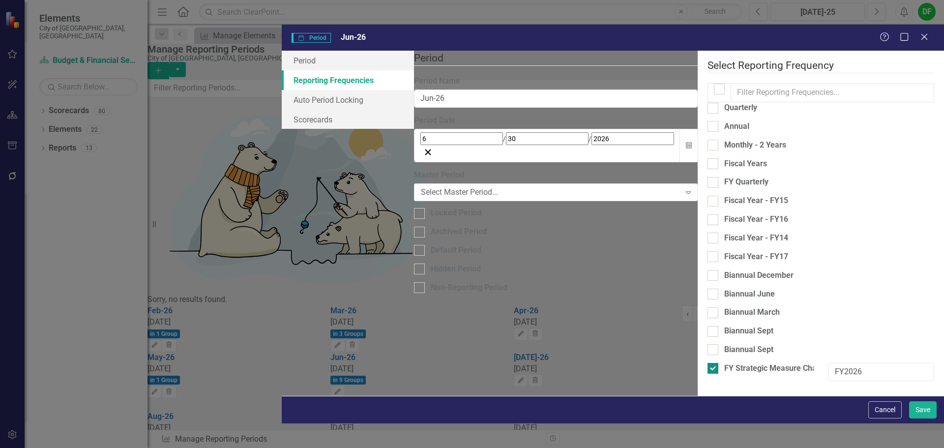
click at [708, 363] on div at bounding box center [713, 368] width 11 height 11
click at [708, 363] on input "FY Strategic Measure Charts" at bounding box center [711, 366] width 6 height 6
checkbox input "false"
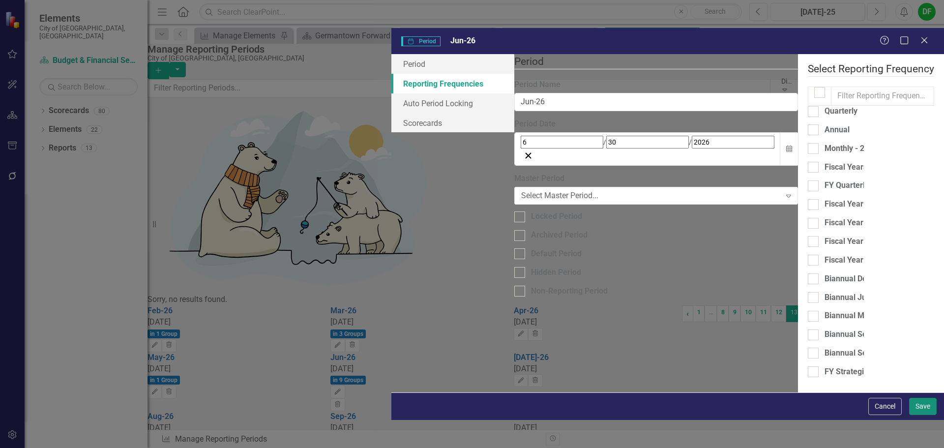
click at [922, 415] on button "Save" at bounding box center [923, 406] width 28 height 17
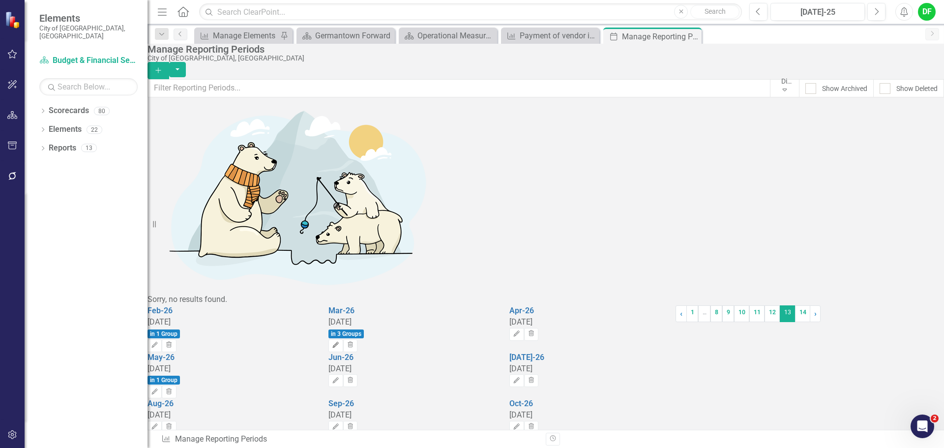
click at [339, 342] on icon "Edit" at bounding box center [335, 345] width 7 height 6
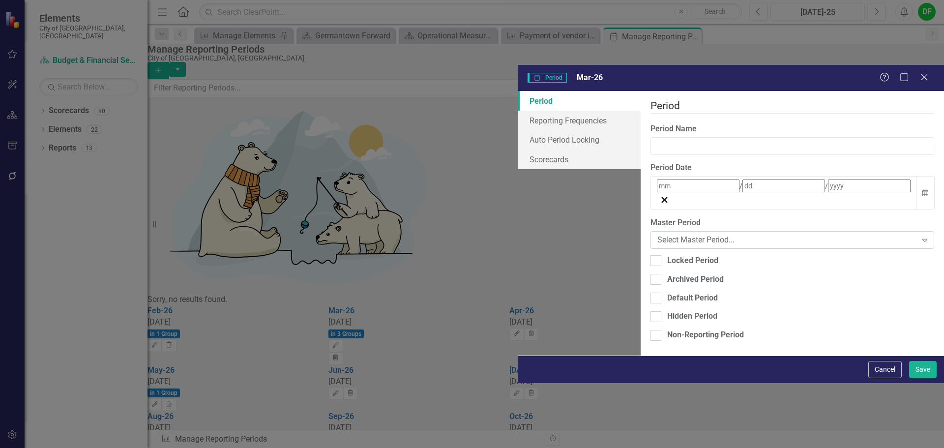
type input "Mar-26"
type input "3"
type input "31"
type input "2026"
click at [518, 111] on link "Reporting Frequencies" at bounding box center [579, 121] width 123 height 20
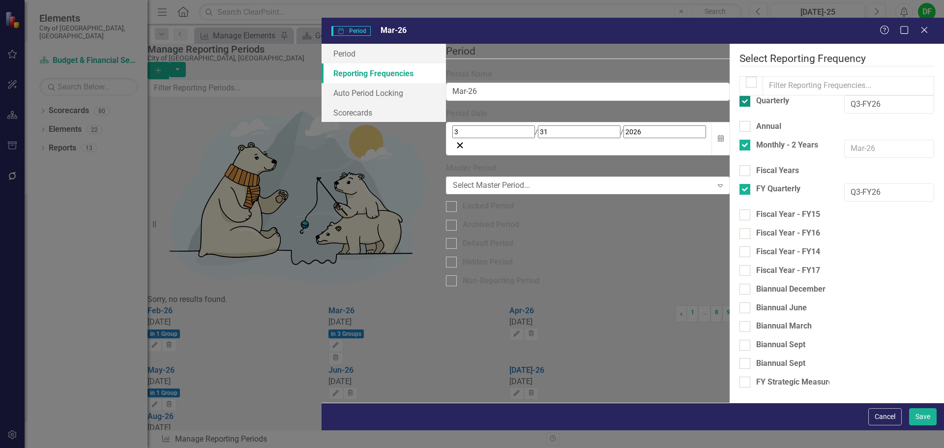
click at [740, 96] on input "Quarterly" at bounding box center [743, 99] width 6 height 6
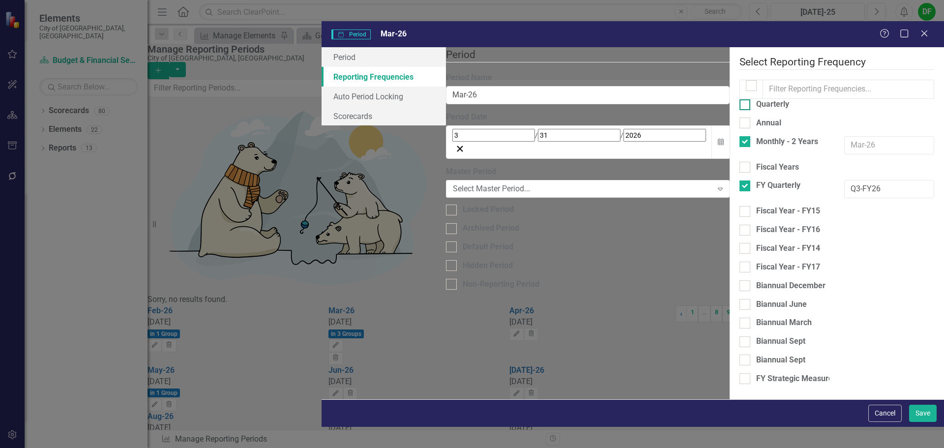
click at [740, 99] on input "Quarterly" at bounding box center [743, 102] width 6 height 6
checkbox input "true"
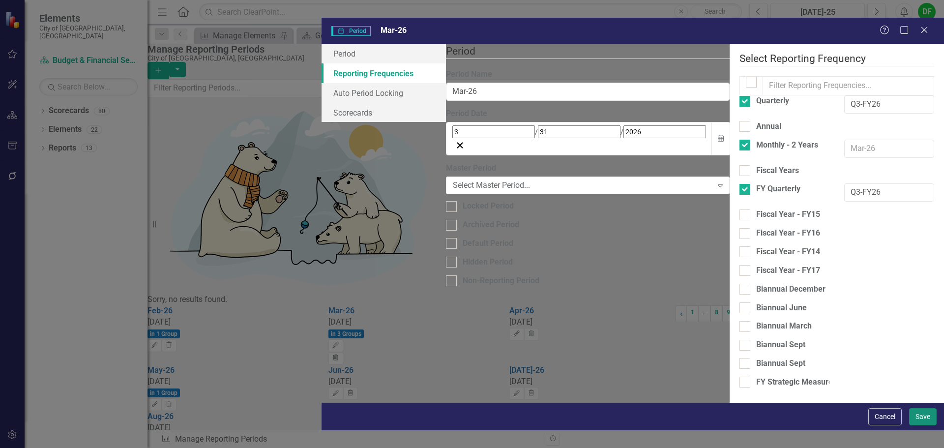
click at [920, 425] on button "Save" at bounding box center [923, 416] width 28 height 17
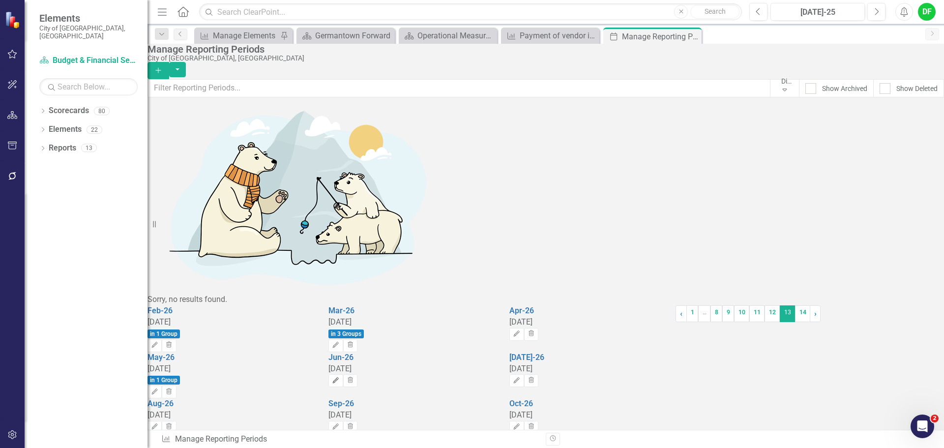
click at [339, 378] on icon "Edit" at bounding box center [335, 381] width 7 height 6
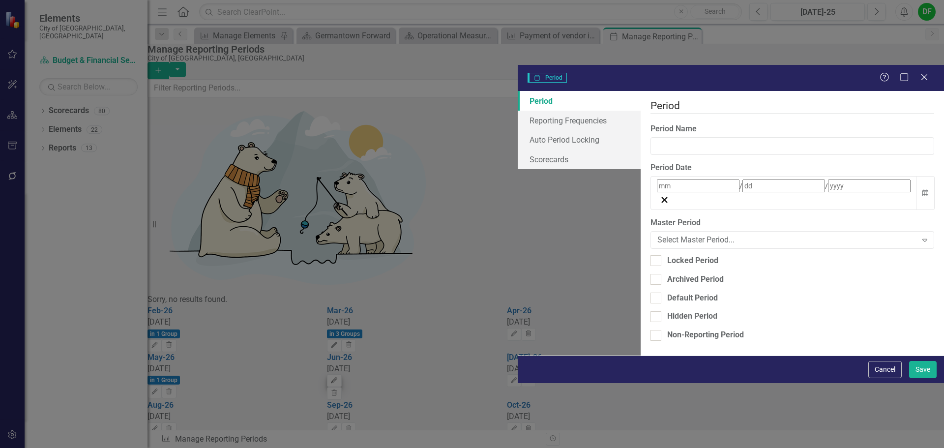
type input "Jun-26"
type input "6"
type input "30"
type input "2026"
click at [518, 111] on link "Reporting Frequencies" at bounding box center [579, 121] width 123 height 20
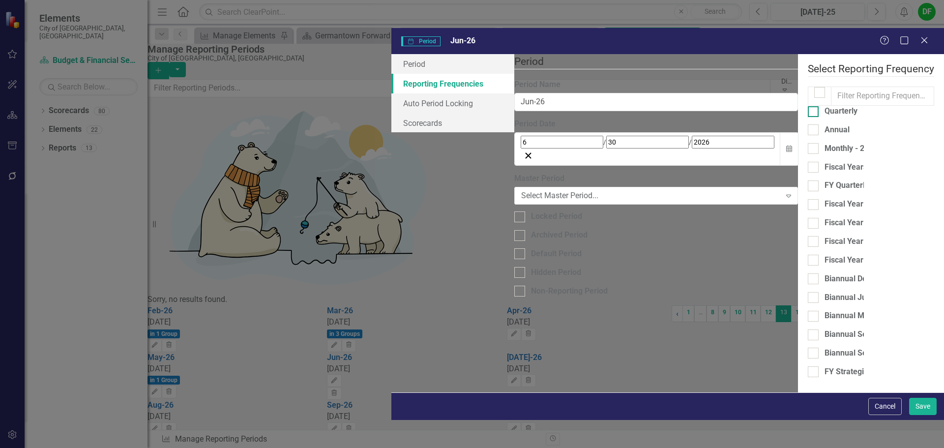
click at [808, 106] on input "Quarterly" at bounding box center [811, 109] width 6 height 6
checkbox input "true"
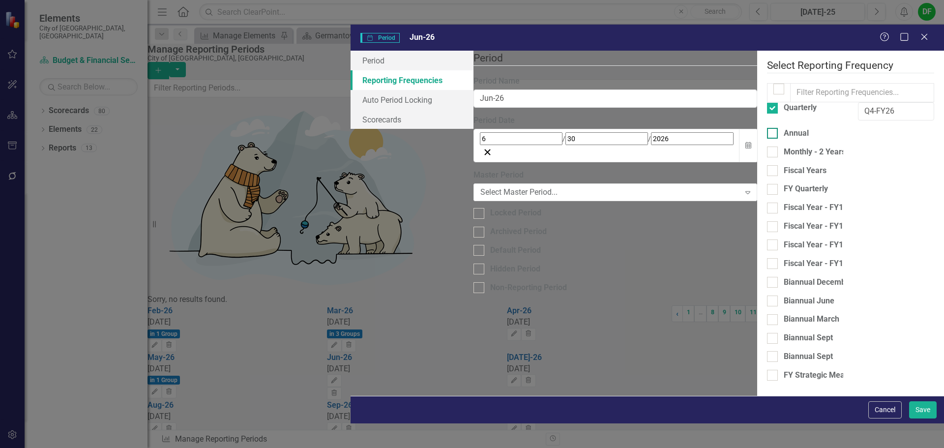
click at [767, 128] on input "Annual" at bounding box center [770, 131] width 6 height 6
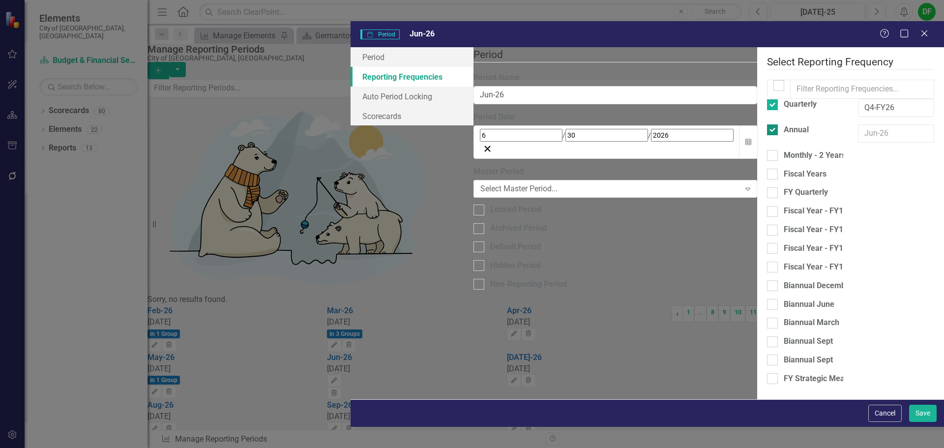
click at [767, 124] on input "Annual" at bounding box center [770, 127] width 6 height 6
checkbox input "false"
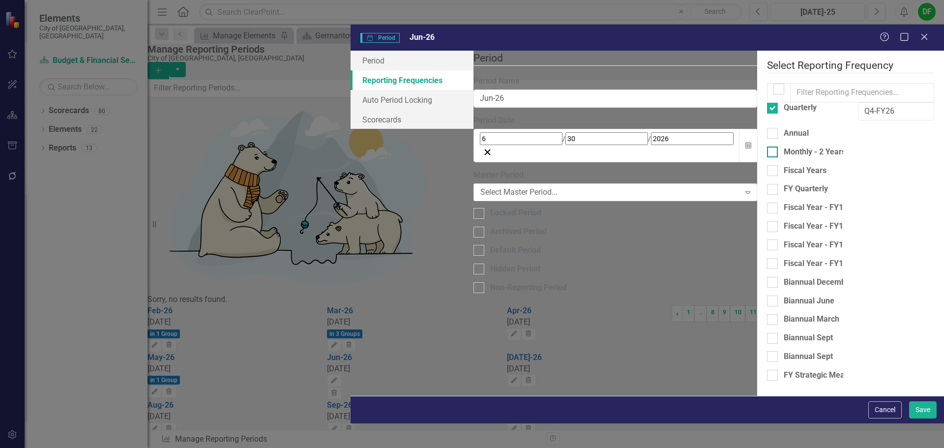
click at [767, 147] on input "Monthly - 2 Years" at bounding box center [770, 150] width 6 height 6
checkbox input "true"
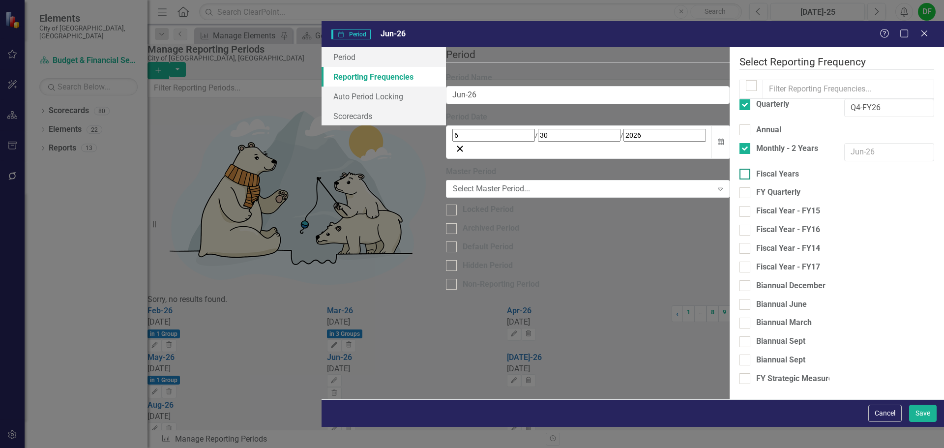
click at [740, 169] on div "Fiscal Years" at bounding box center [785, 174] width 90 height 11
click at [740, 169] on input "Fiscal Years" at bounding box center [743, 172] width 6 height 6
checkbox input "true"
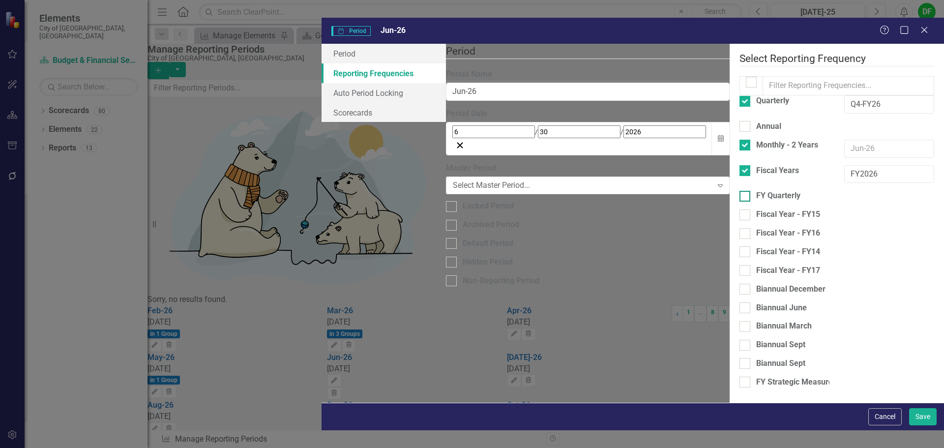
click at [740, 191] on input "FY Quarterly" at bounding box center [743, 194] width 6 height 6
checkbox input "true"
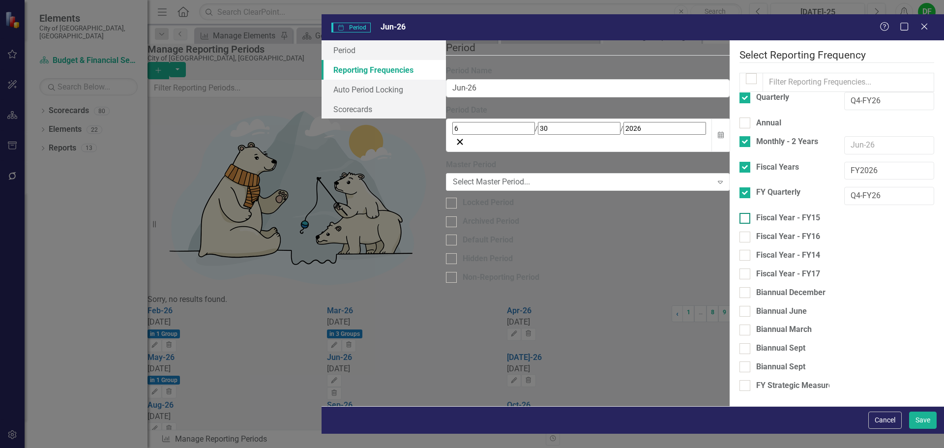
click at [740, 213] on input "Fiscal Year - FY15" at bounding box center [743, 216] width 6 height 6
checkbox input "true"
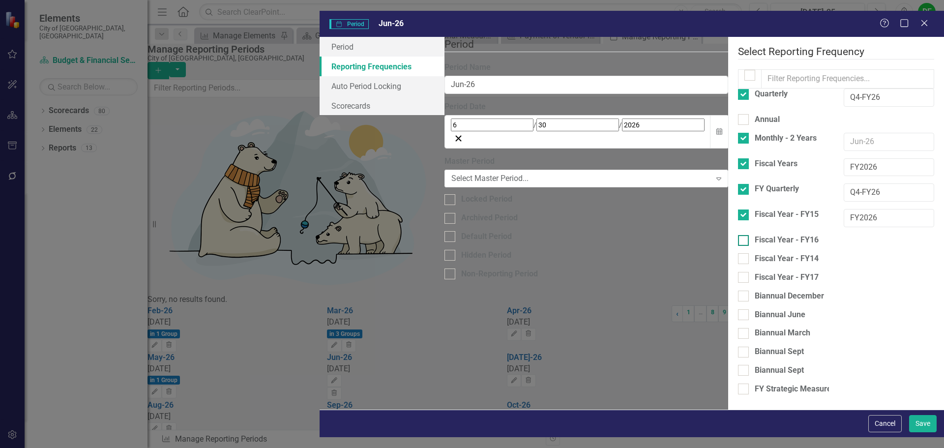
click at [738, 235] on input "Fiscal Year - FY16" at bounding box center [741, 238] width 6 height 6
checkbox input "true"
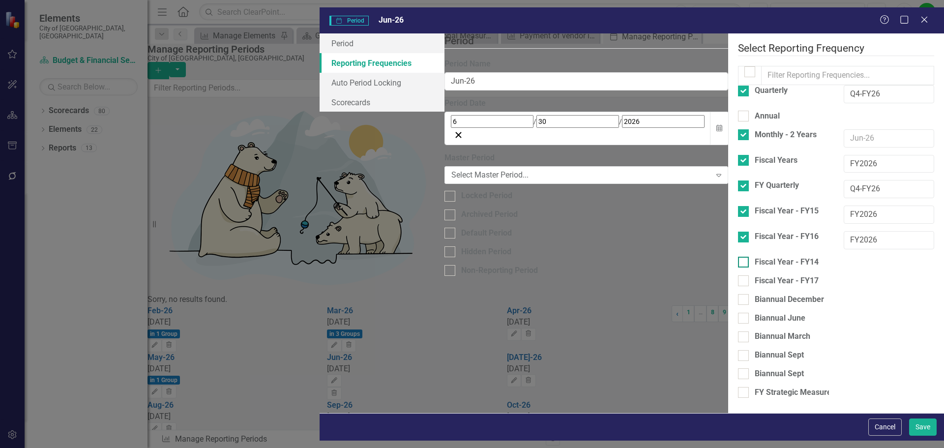
click at [738, 257] on div at bounding box center [743, 262] width 11 height 11
click at [738, 257] on input "Fiscal Year - FY14" at bounding box center [741, 260] width 6 height 6
checkbox input "true"
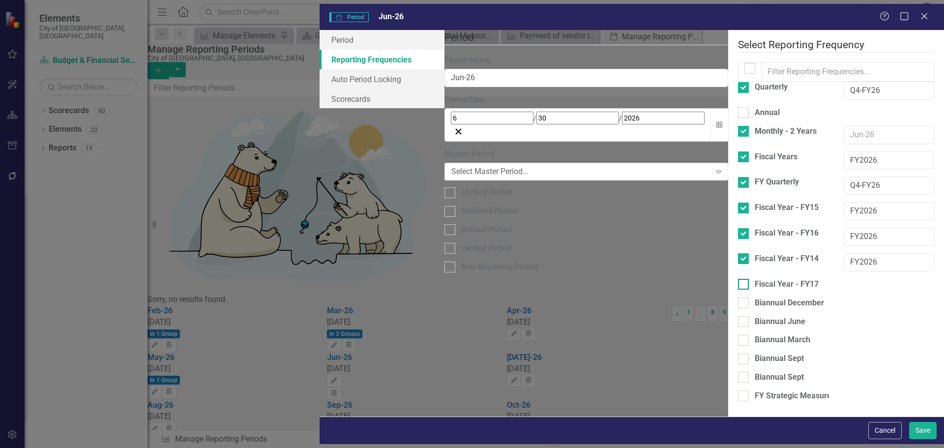
click at [738, 279] on input "Fiscal Year - FY17" at bounding box center [741, 282] width 6 height 6
checkbox input "true"
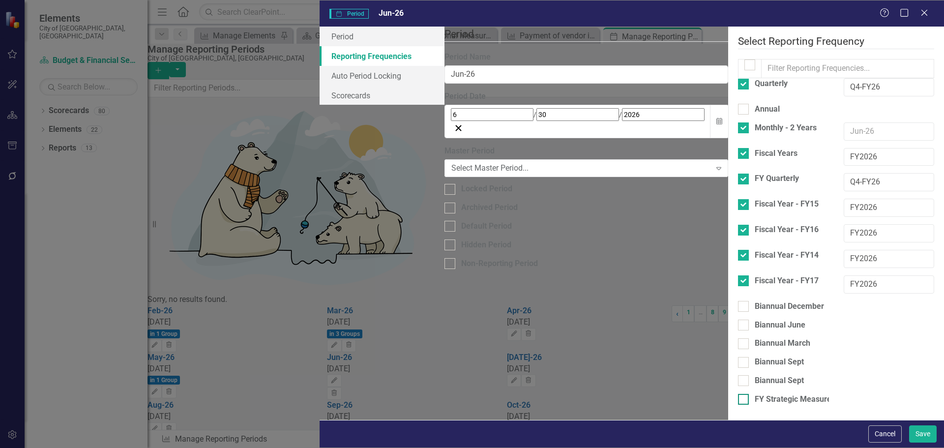
click at [738, 394] on div at bounding box center [743, 399] width 11 height 11
click at [738, 394] on input "FY Strategic Measure Charts" at bounding box center [741, 397] width 6 height 6
checkbox input "true"
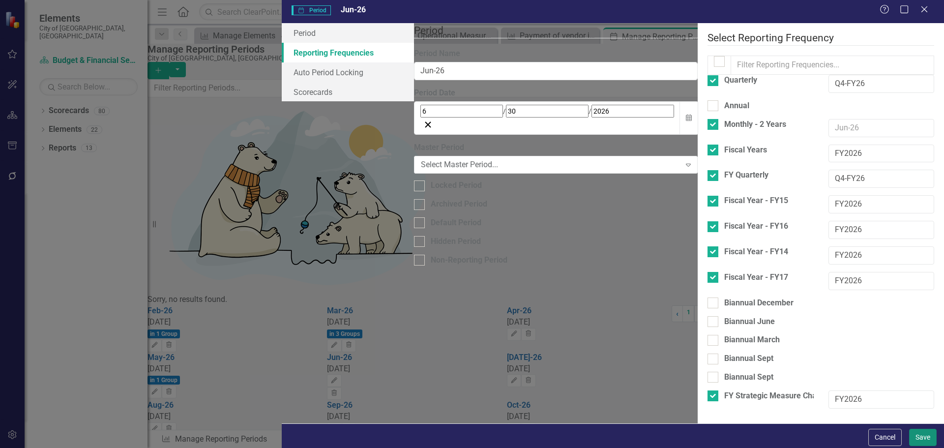
click at [929, 437] on button "Save" at bounding box center [923, 437] width 28 height 17
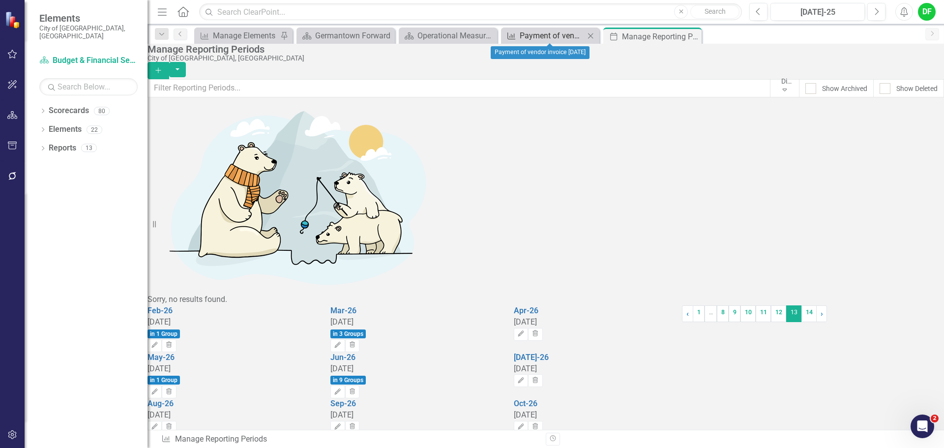
click at [537, 34] on div "Payment of vendor invoice [DATE]" at bounding box center [552, 36] width 65 height 12
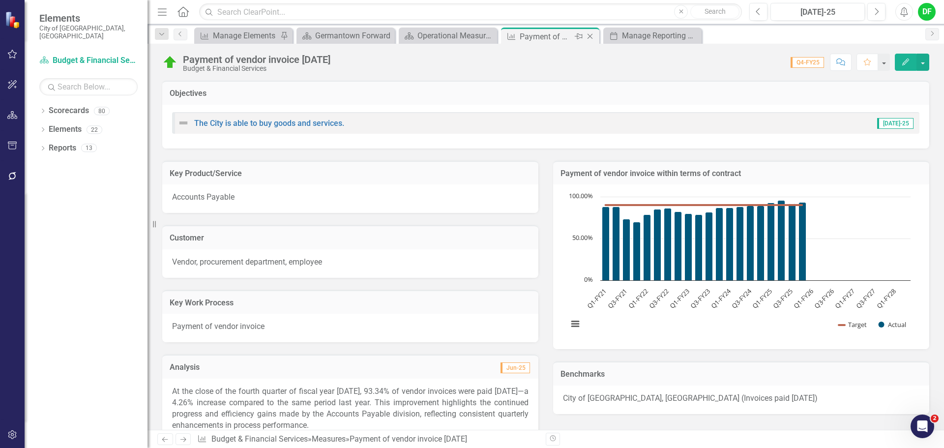
click at [585, 37] on icon "Close" at bounding box center [590, 36] width 10 height 8
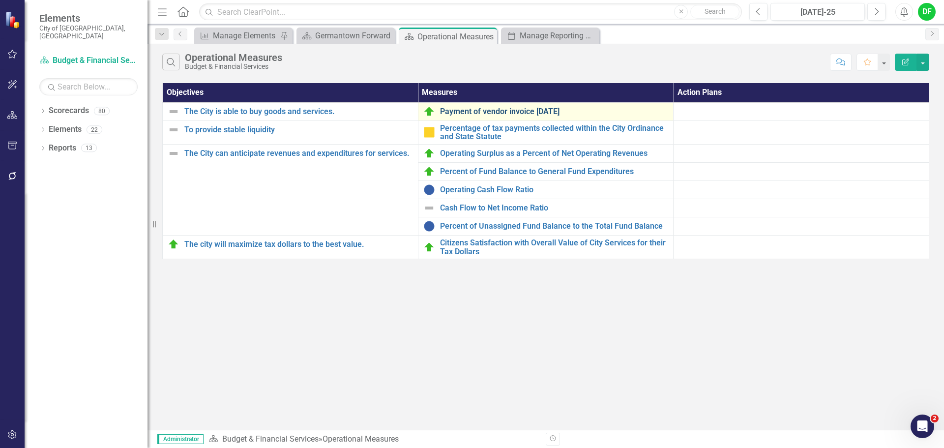
click at [458, 112] on link "Payment of vendor invoice [DATE]" at bounding box center [554, 111] width 229 height 9
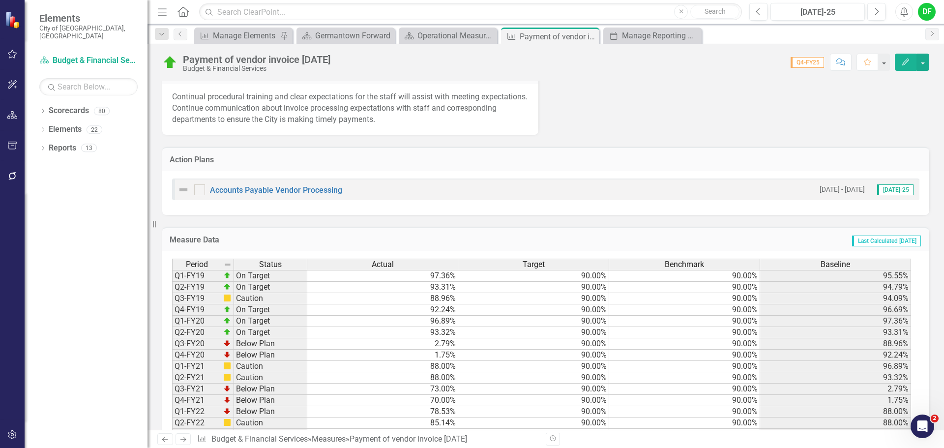
scroll to position [98, 0]
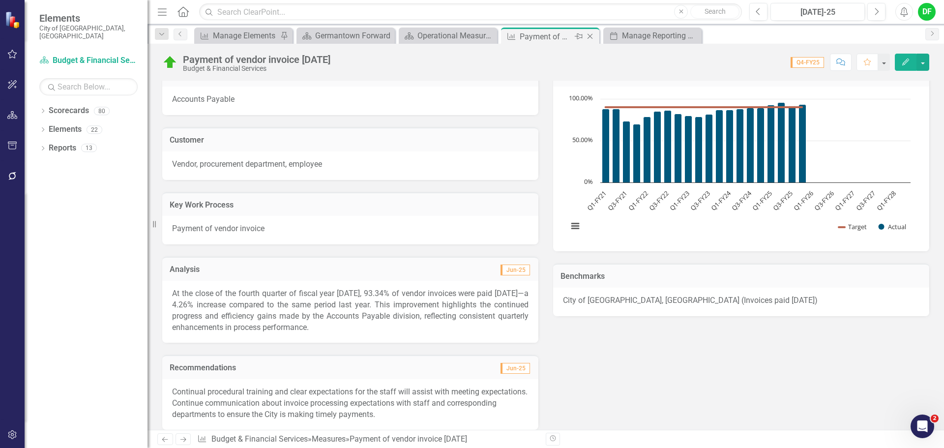
click at [591, 37] on icon at bounding box center [590, 36] width 5 height 5
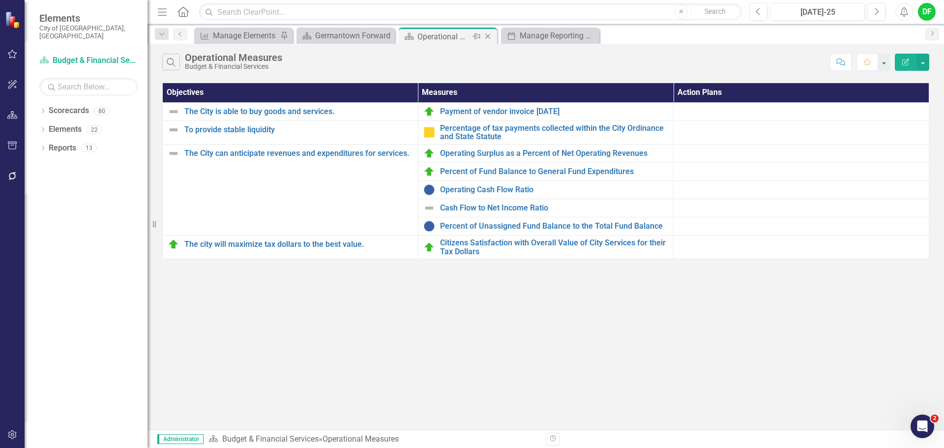
click at [484, 34] on icon "Close" at bounding box center [488, 36] width 10 height 8
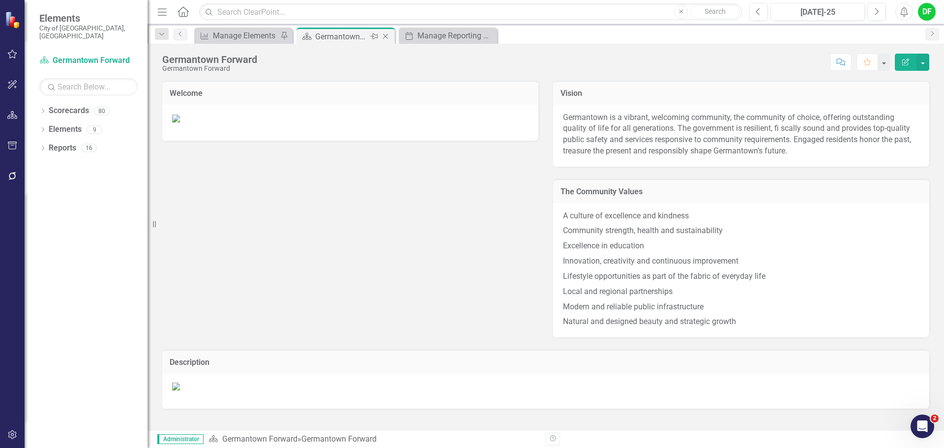
click at [386, 34] on icon "Close" at bounding box center [386, 36] width 10 height 8
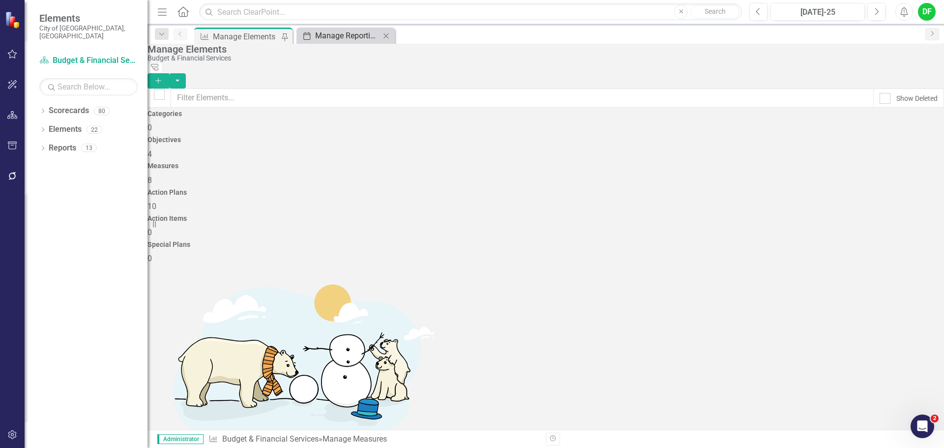
click at [339, 32] on div "Manage Reporting Periods" at bounding box center [347, 36] width 65 height 12
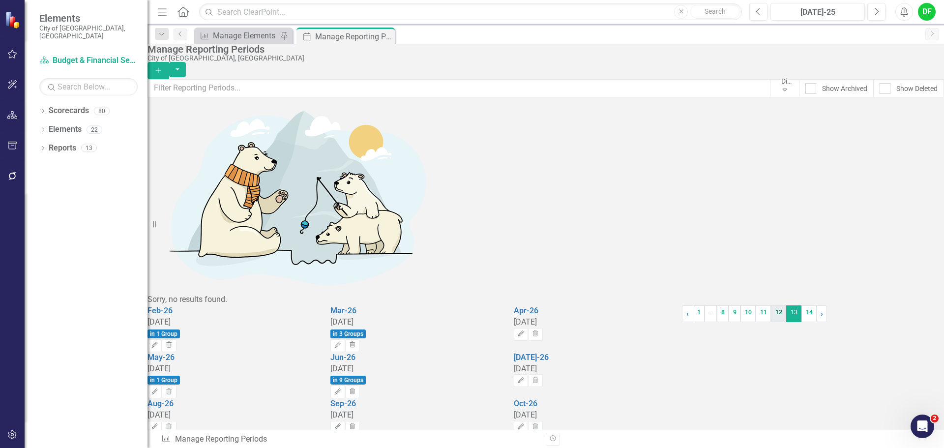
click at [771, 322] on link "12" at bounding box center [778, 313] width 15 height 17
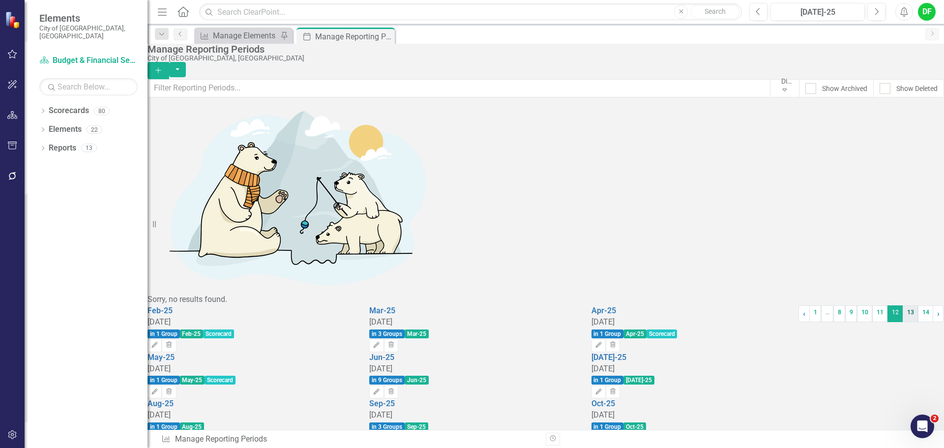
click at [903, 322] on link "13" at bounding box center [910, 313] width 15 height 17
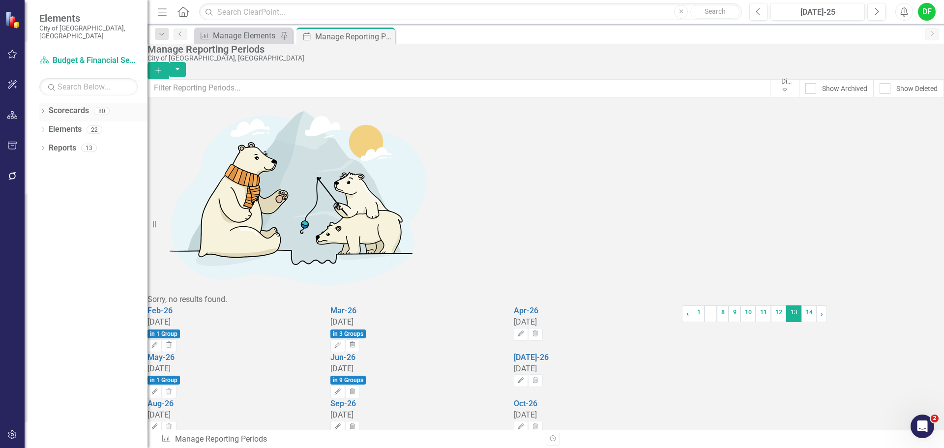
click at [44, 109] on icon "Dropdown" at bounding box center [42, 111] width 7 height 5
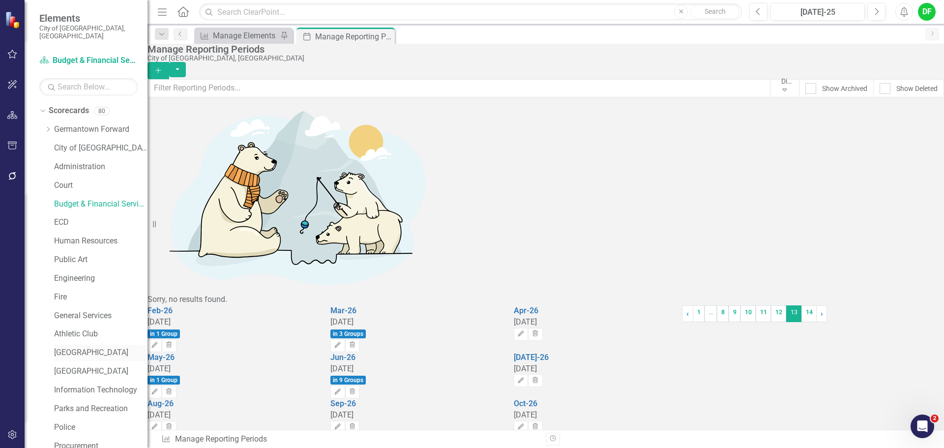
click at [89, 347] on link "[GEOGRAPHIC_DATA]" at bounding box center [100, 352] width 93 height 11
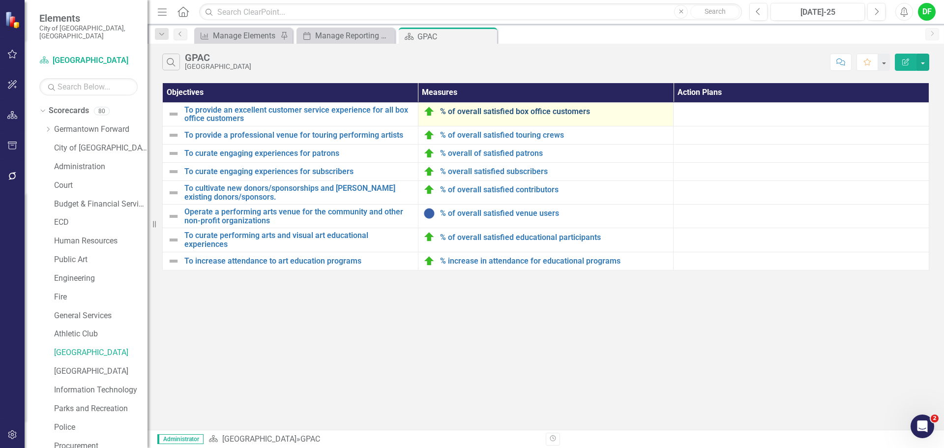
click at [498, 111] on link "% of overall satisfied box office customers" at bounding box center [554, 111] width 229 height 9
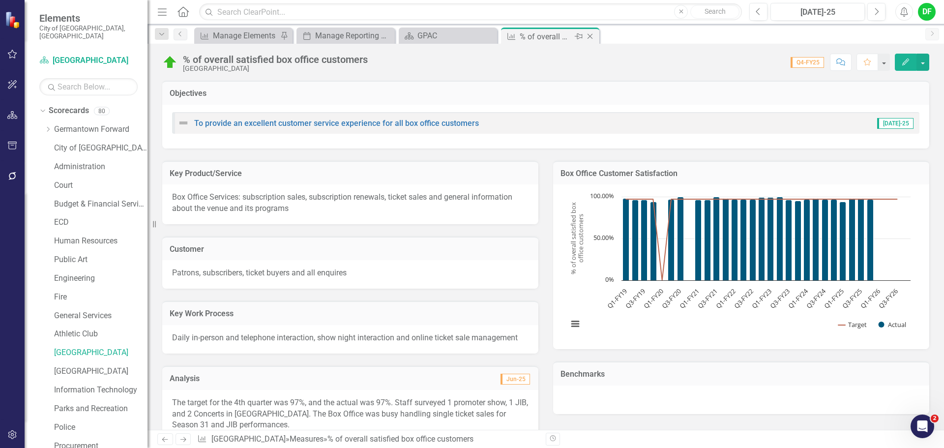
click at [595, 38] on icon "Close" at bounding box center [590, 36] width 10 height 8
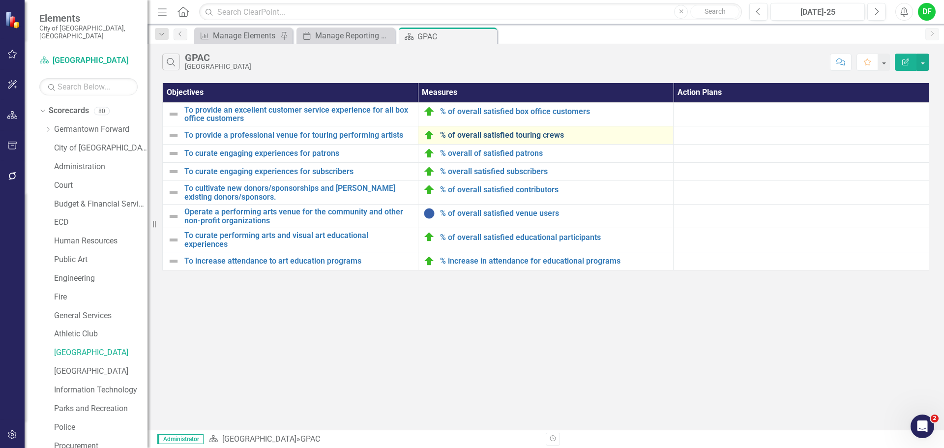
click at [479, 134] on link "% of overall satisfied touring crews" at bounding box center [554, 135] width 229 height 9
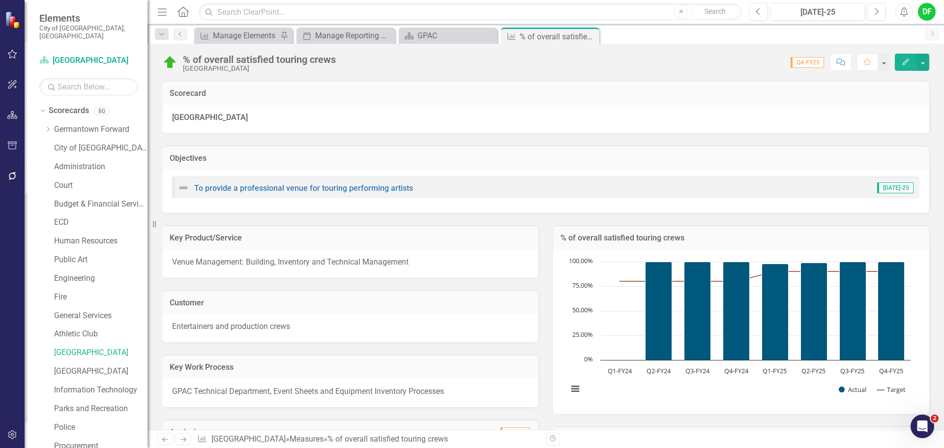
click at [749, 242] on h3 "% of overall satisfied touring crews" at bounding box center [741, 238] width 361 height 9
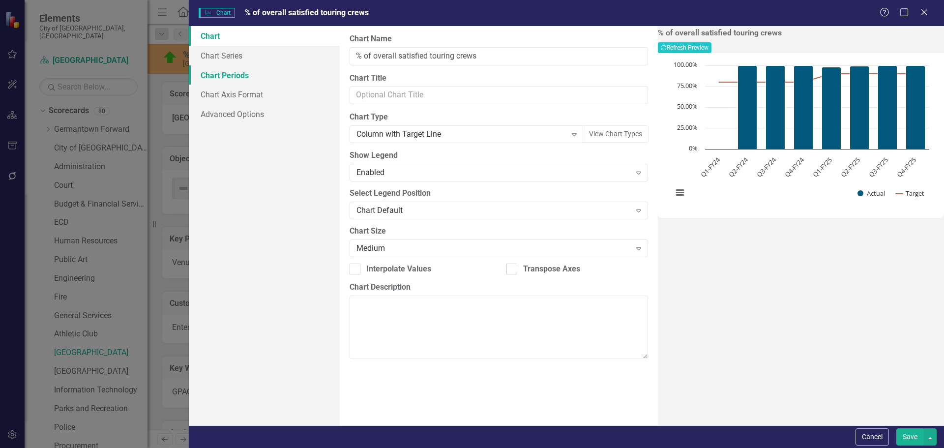
click at [224, 74] on link "Chart Periods" at bounding box center [264, 75] width 151 height 20
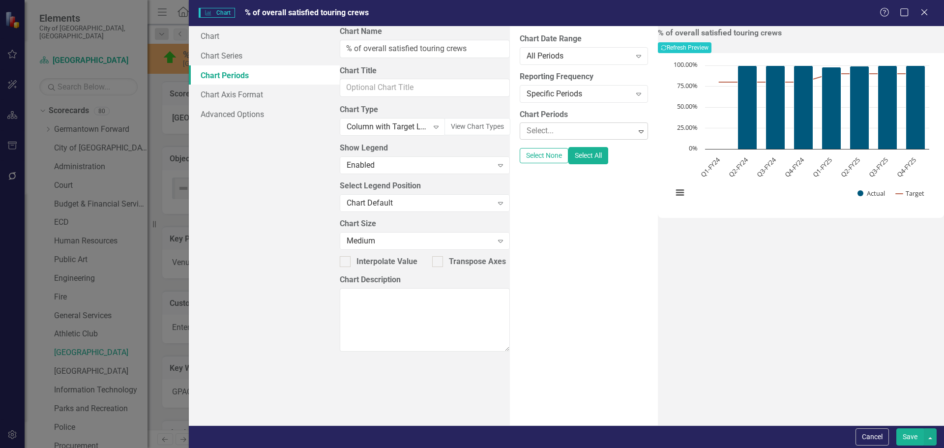
click at [523, 136] on div at bounding box center [579, 130] width 113 height 13
click at [521, 146] on div at bounding box center [585, 149] width 128 height 12
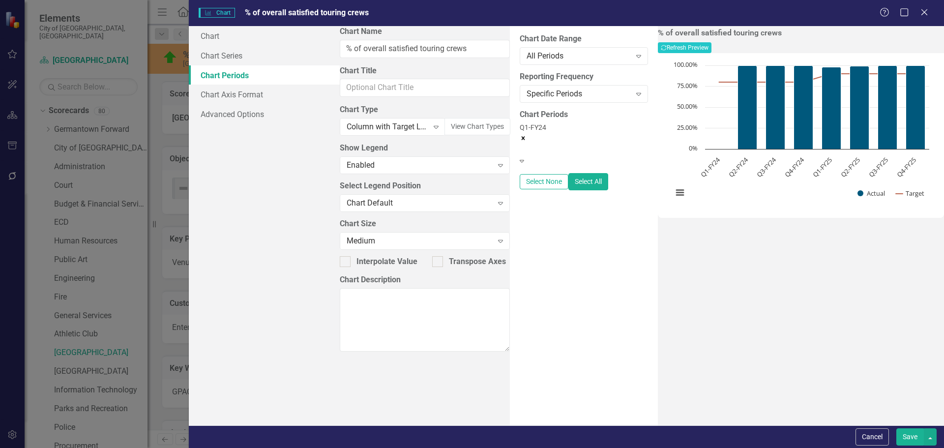
click at [521, 163] on div at bounding box center [585, 169] width 128 height 12
click at [521, 182] on div at bounding box center [585, 188] width 128 height 12
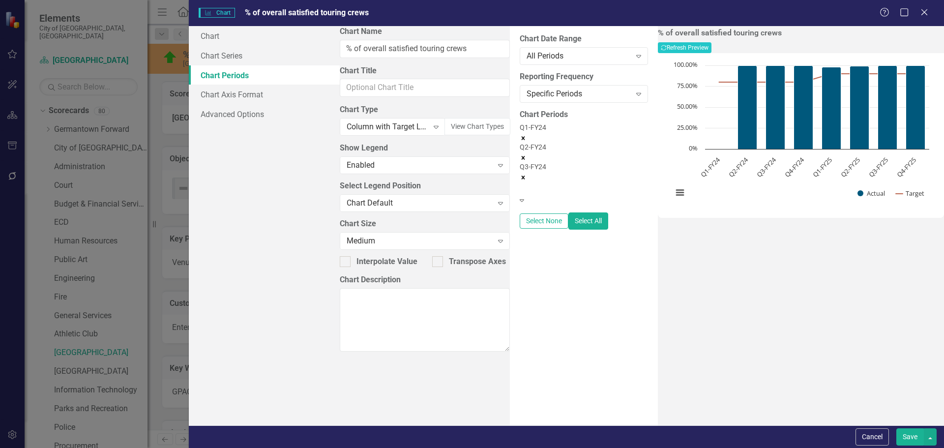
scroll to position [344, 0]
click at [521, 202] on div at bounding box center [585, 208] width 128 height 12
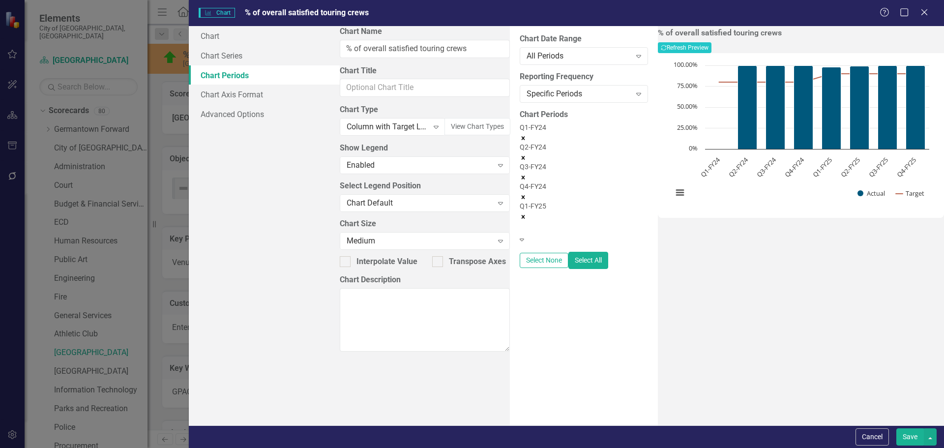
click at [521, 222] on div at bounding box center [585, 228] width 128 height 12
click at [521, 241] on div at bounding box center [585, 247] width 128 height 12
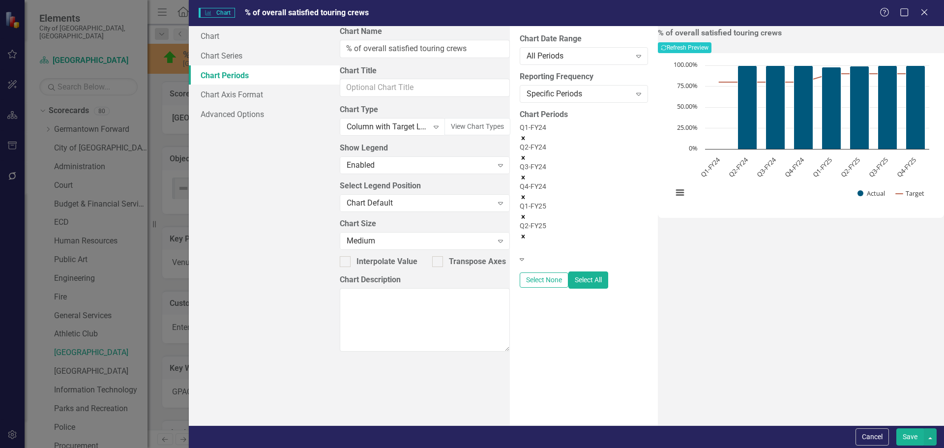
click at [521, 261] on div at bounding box center [585, 267] width 128 height 12
click at [521, 281] on div at bounding box center [585, 287] width 128 height 12
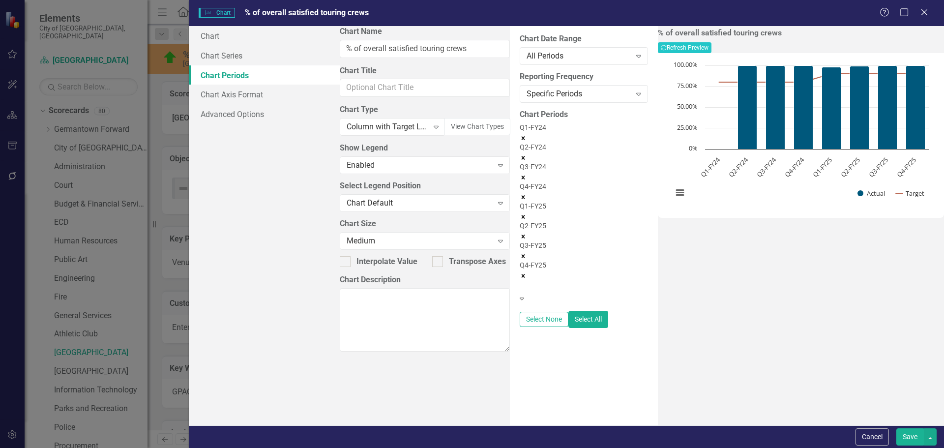
scroll to position [369, 0]
click at [521, 300] on div at bounding box center [585, 306] width 128 height 12
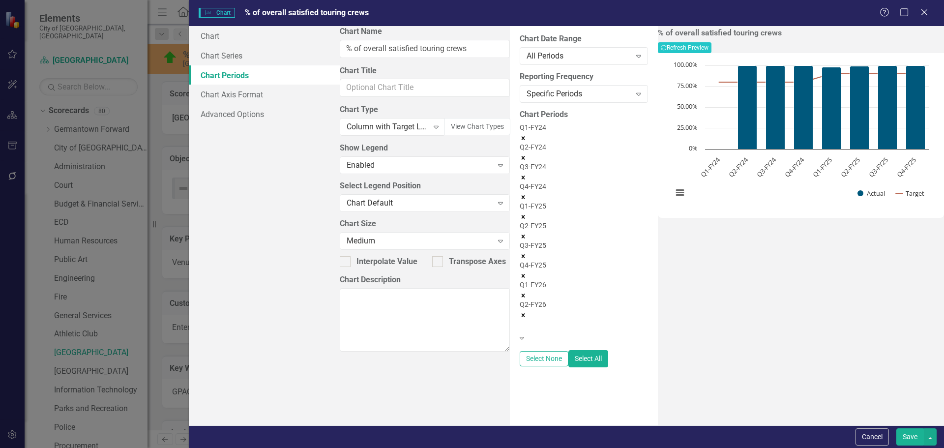
click at [521, 320] on div at bounding box center [585, 326] width 128 height 12
click at [520, 178] on div "Q1-FY24 Q2-FY24 Q3-FY24 Q4-FY24 Q1-FY25 Q2-FY25 Q3-FY25 Q4-FY25 Q1-FY26 Q2-FY26…" at bounding box center [584, 237] width 128 height 230
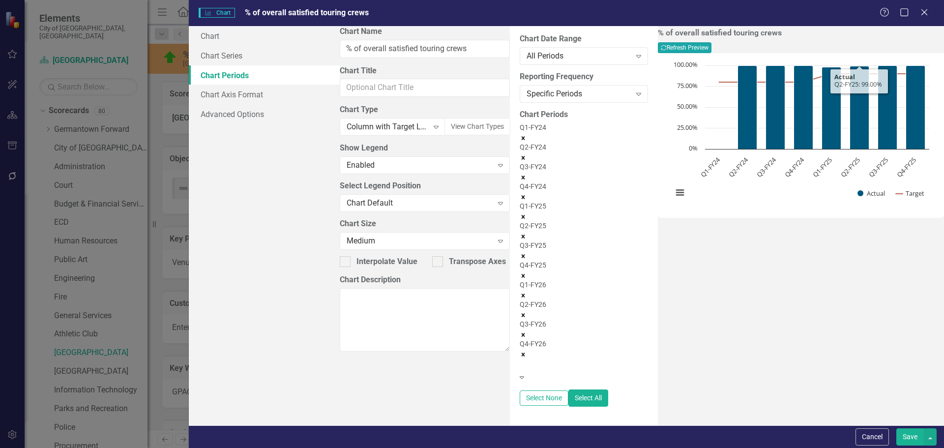
click at [712, 49] on button "Recalculate Refresh Preview" at bounding box center [685, 47] width 54 height 11
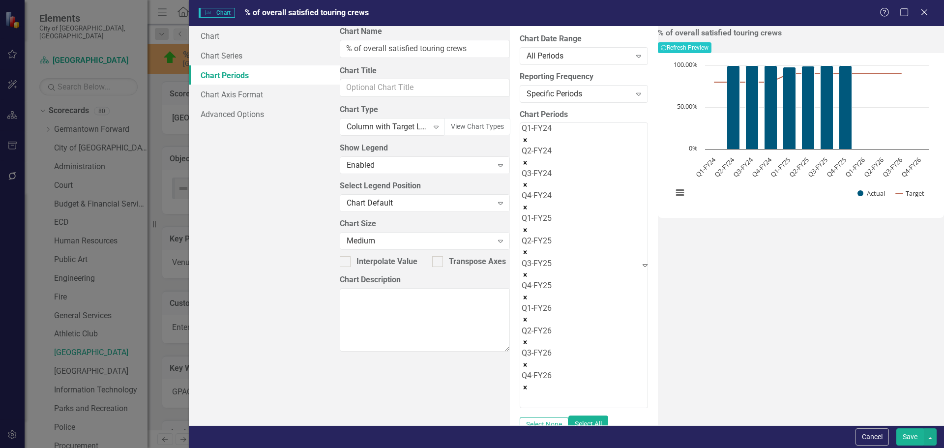
click at [912, 431] on button "Save" at bounding box center [911, 436] width 28 height 17
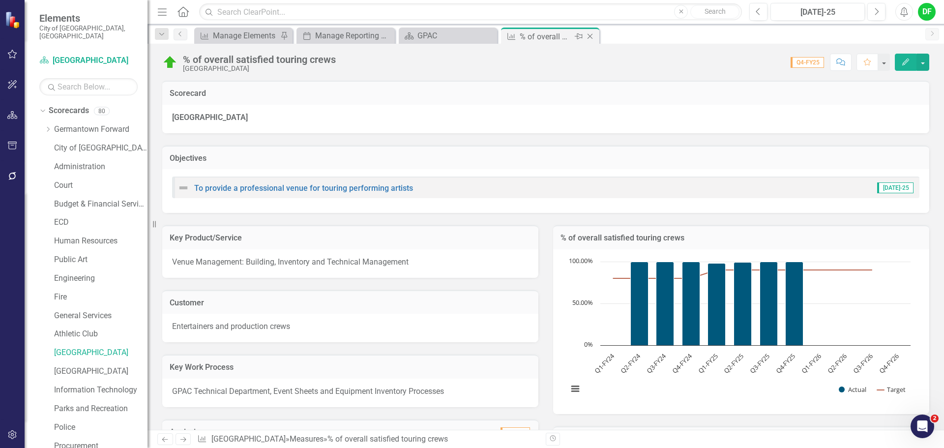
click at [593, 35] on icon "Close" at bounding box center [590, 36] width 10 height 8
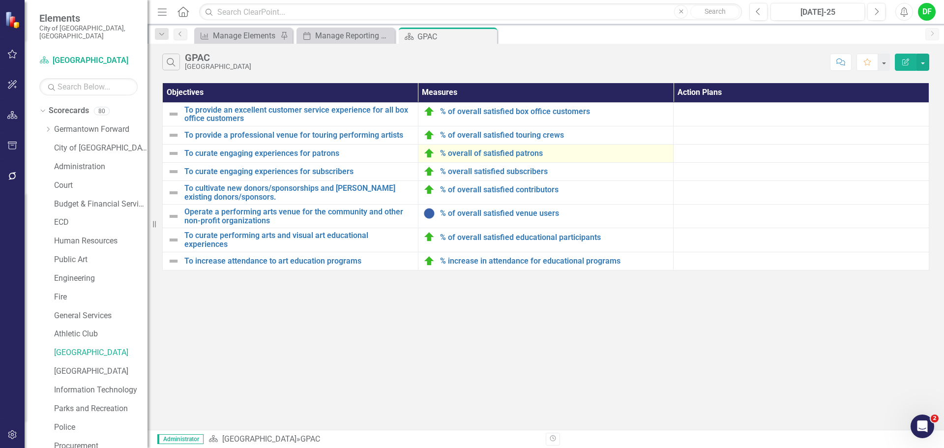
click at [476, 159] on div "% overall of satisfied patrons" at bounding box center [545, 154] width 245 height 12
click at [475, 155] on link "% overall of satisfied patrons" at bounding box center [554, 153] width 229 height 9
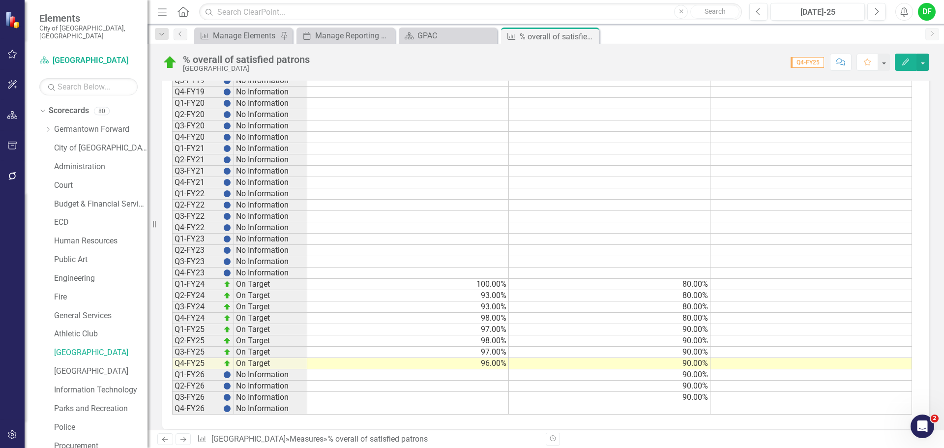
scroll to position [764, 0]
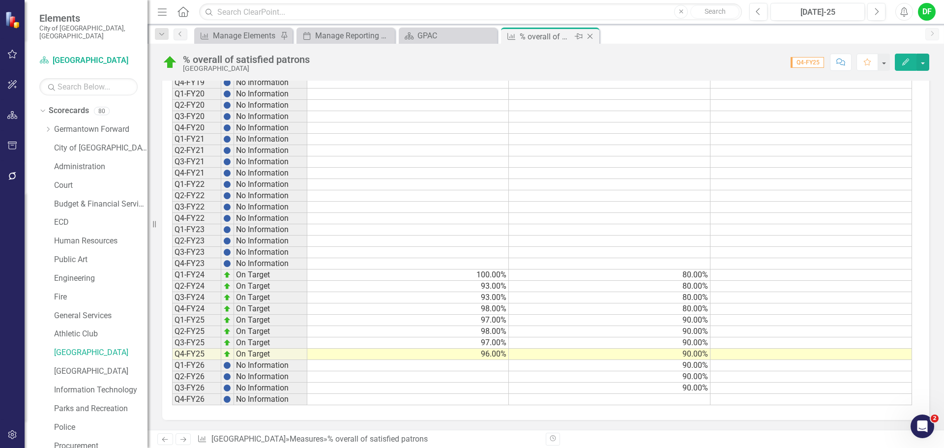
click at [594, 36] on icon "Close" at bounding box center [590, 36] width 10 height 8
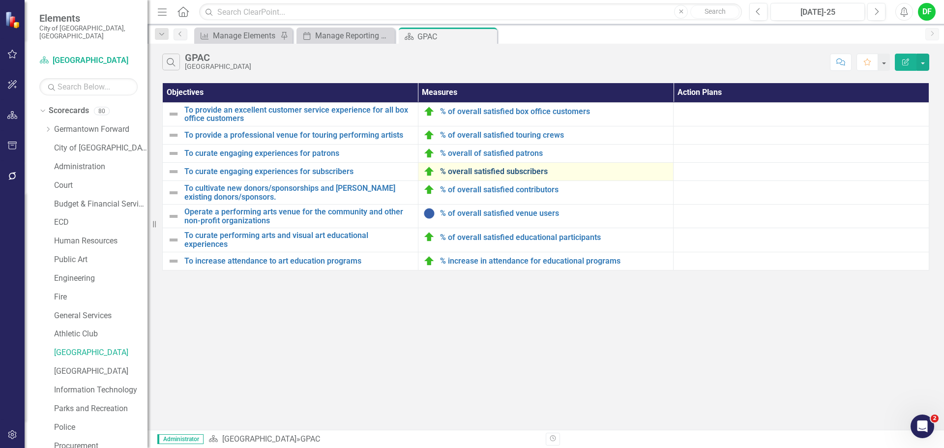
click at [496, 168] on link "% overall satisfied subscribers" at bounding box center [554, 171] width 229 height 9
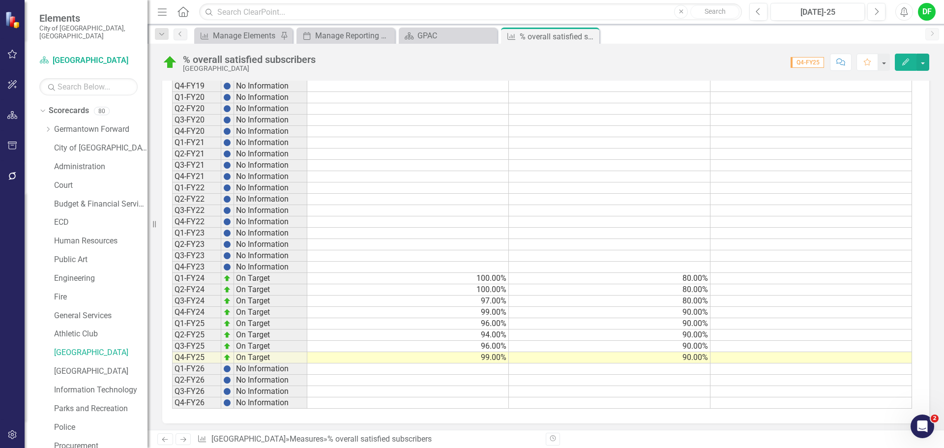
scroll to position [753, 0]
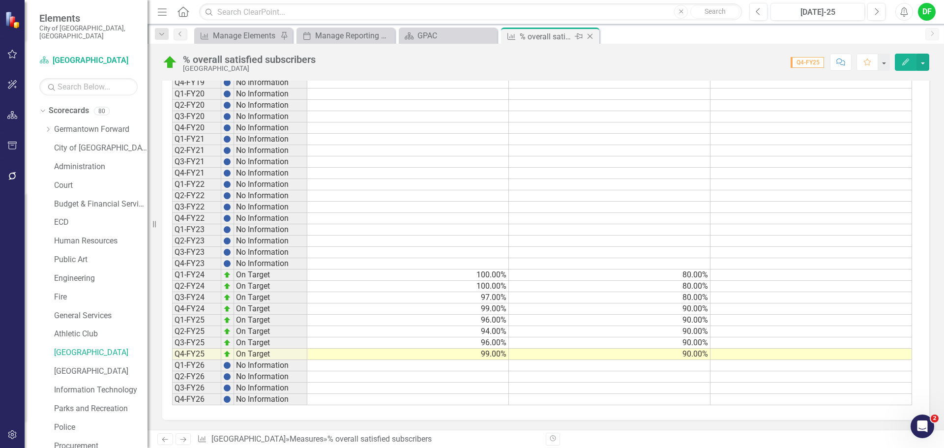
click at [595, 33] on icon "Close" at bounding box center [590, 36] width 10 height 8
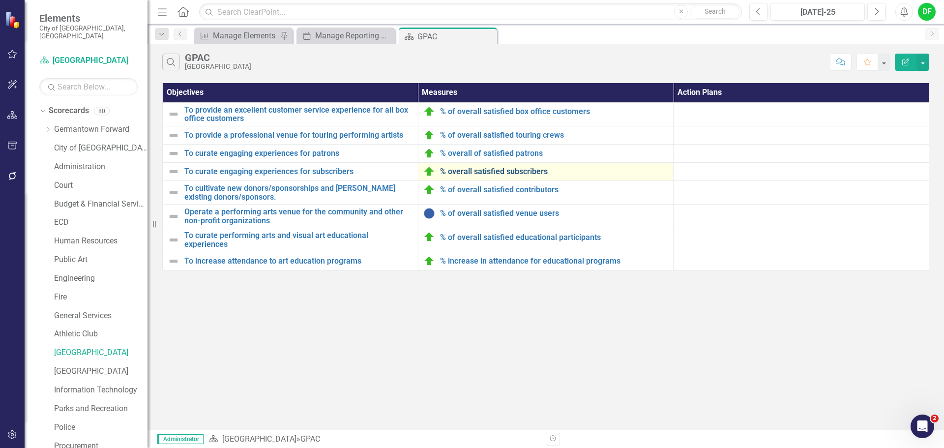
click at [489, 169] on link "% overall satisfied subscribers" at bounding box center [554, 171] width 229 height 9
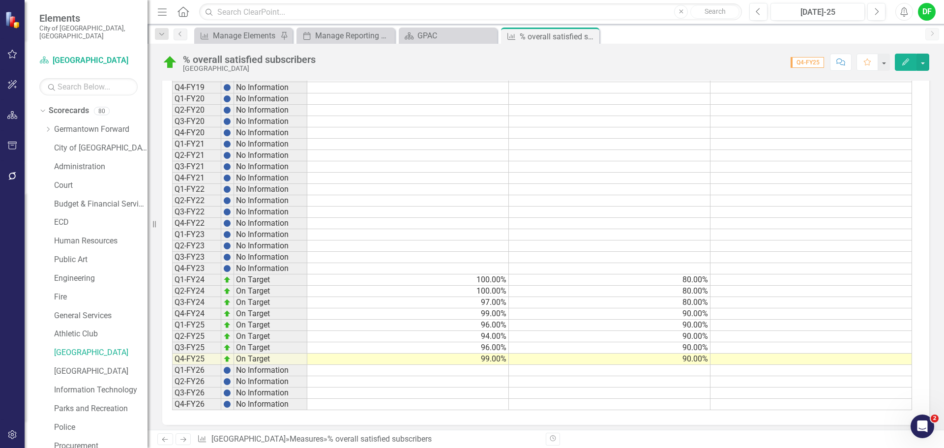
scroll to position [753, 0]
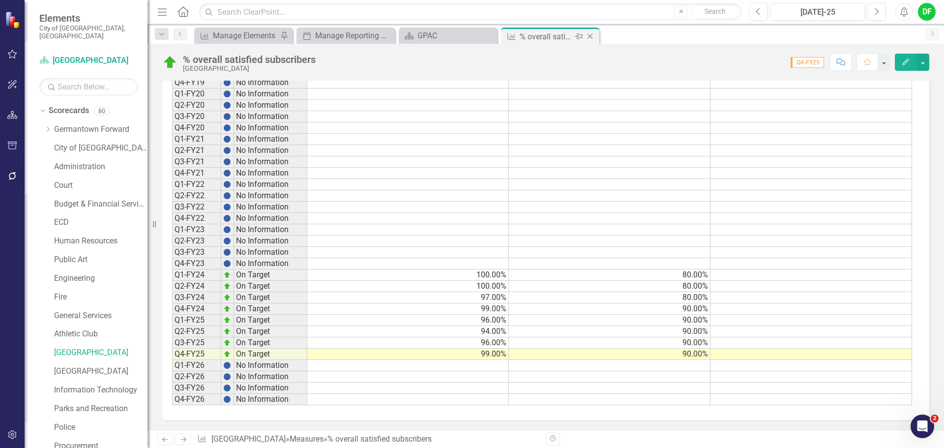
click at [593, 37] on icon "Close" at bounding box center [590, 36] width 10 height 8
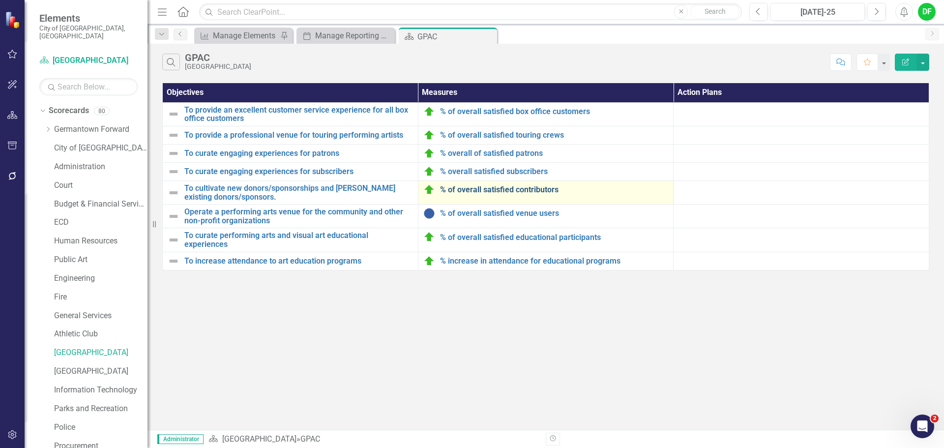
click at [488, 188] on link "% of overall satisfied contributors" at bounding box center [554, 189] width 229 height 9
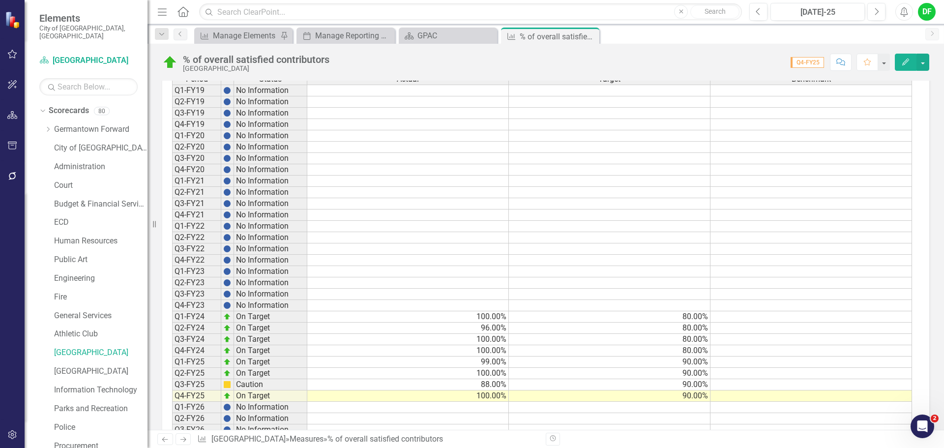
scroll to position [780, 0]
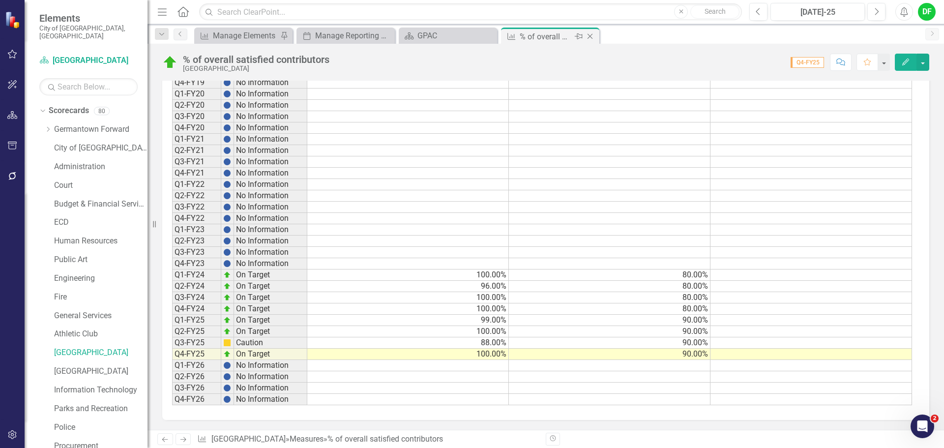
click at [591, 34] on icon "Close" at bounding box center [590, 36] width 10 height 8
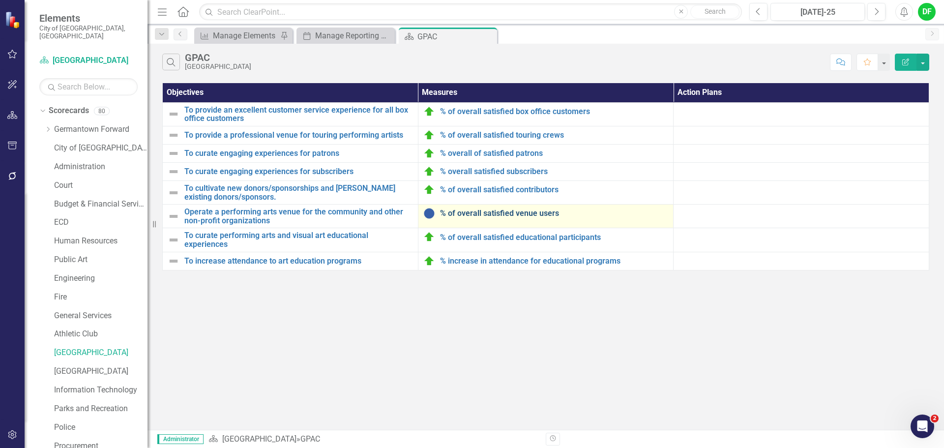
click at [483, 213] on link "% of overall satisfied venue users" at bounding box center [554, 213] width 229 height 9
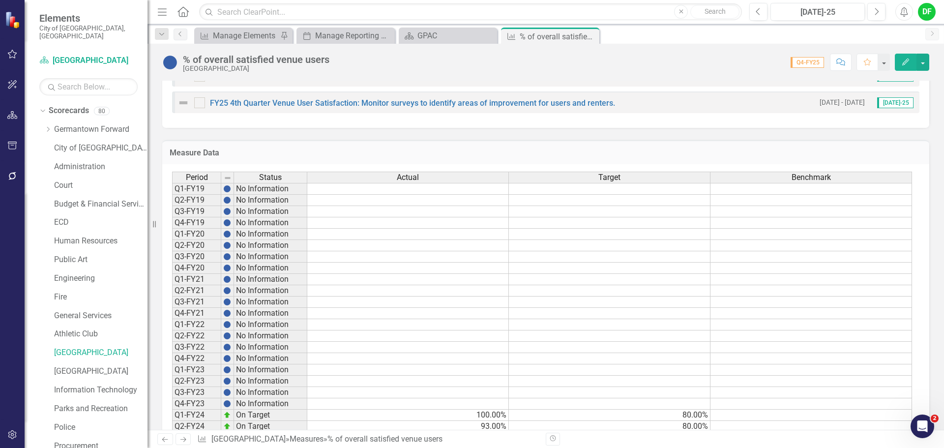
scroll to position [780, 0]
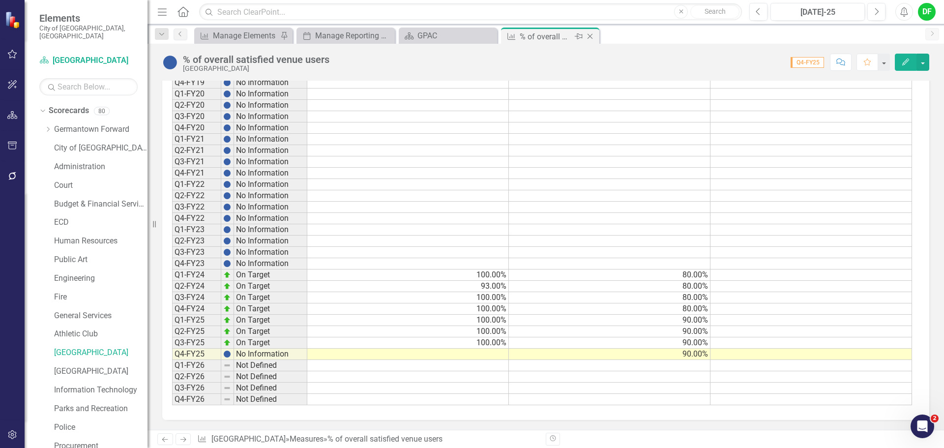
click at [589, 36] on icon "Close" at bounding box center [590, 36] width 10 height 8
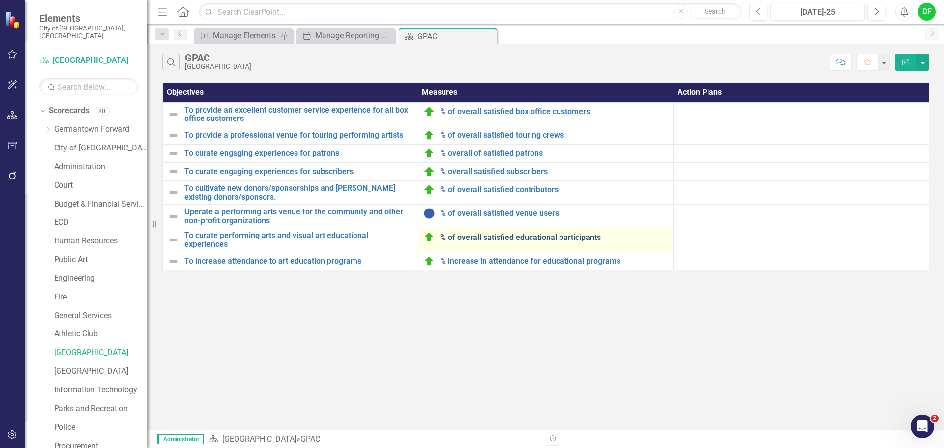
click at [496, 240] on link "% of overall satisfied educational participants" at bounding box center [554, 237] width 229 height 9
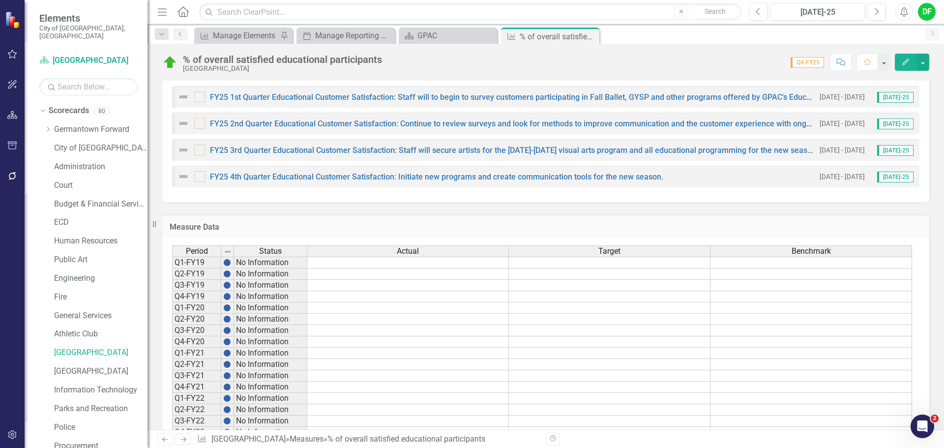
scroll to position [820, 0]
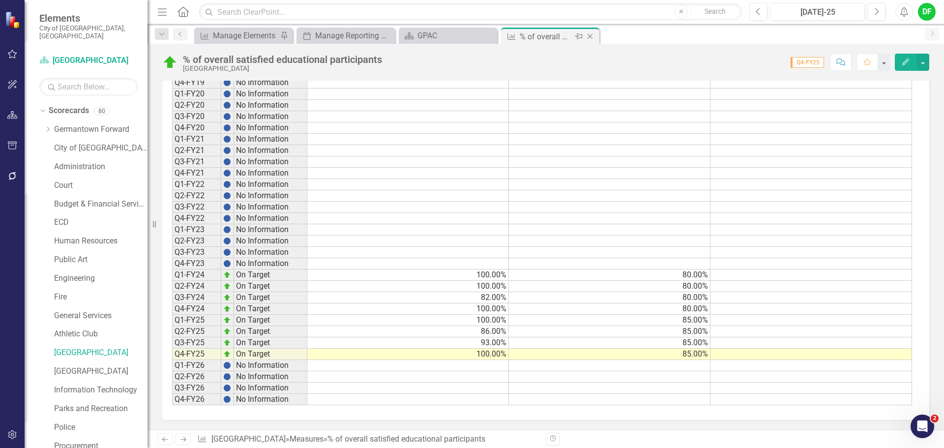
click at [589, 35] on icon "Close" at bounding box center [590, 36] width 10 height 8
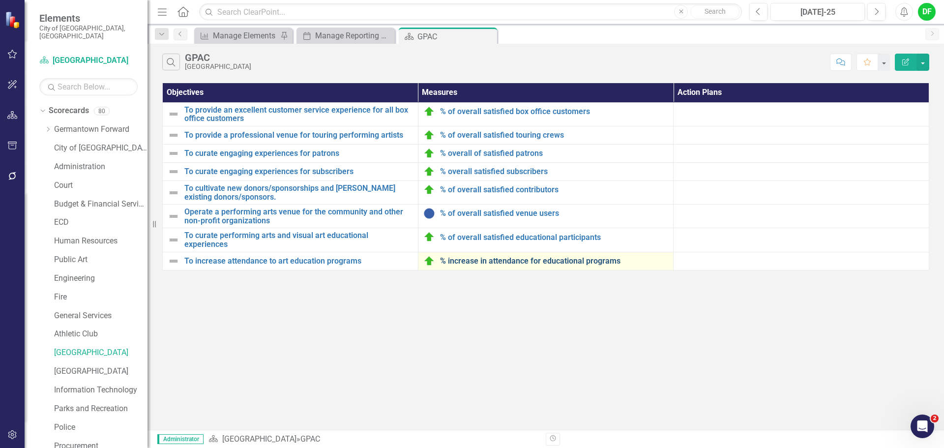
click at [470, 257] on link "% increase in attendance for educational programs" at bounding box center [554, 261] width 229 height 9
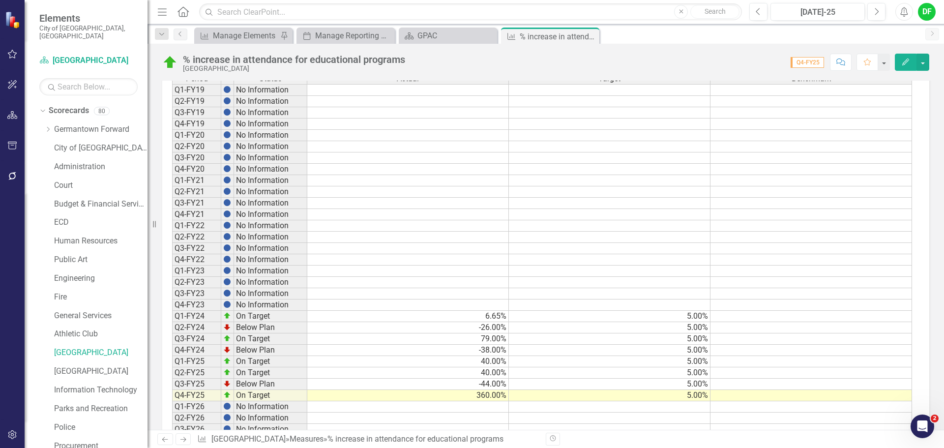
scroll to position [888, 0]
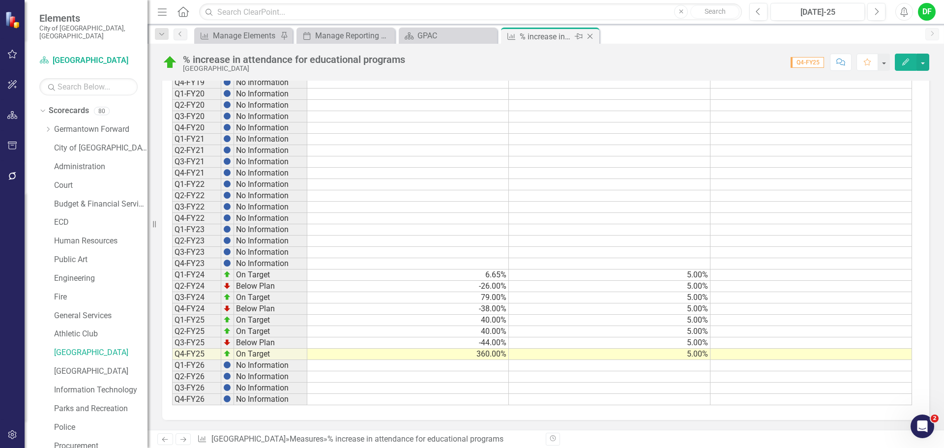
click at [593, 34] on icon "Close" at bounding box center [590, 36] width 10 height 8
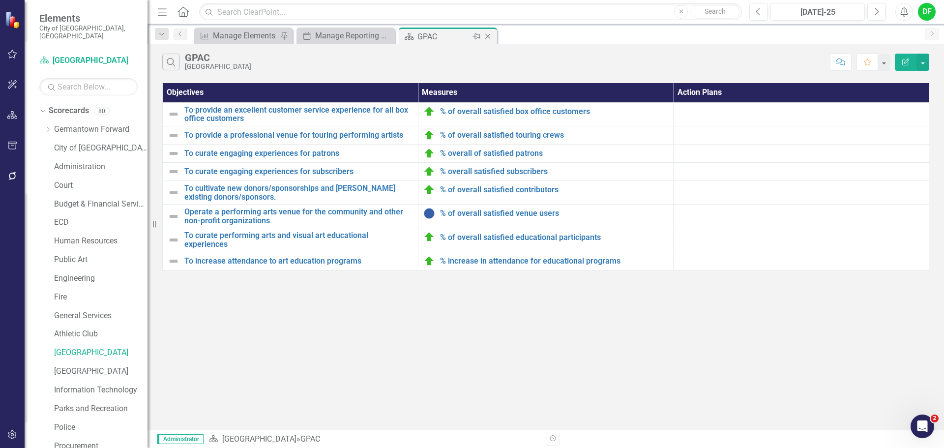
click at [486, 36] on icon "Close" at bounding box center [488, 36] width 10 height 8
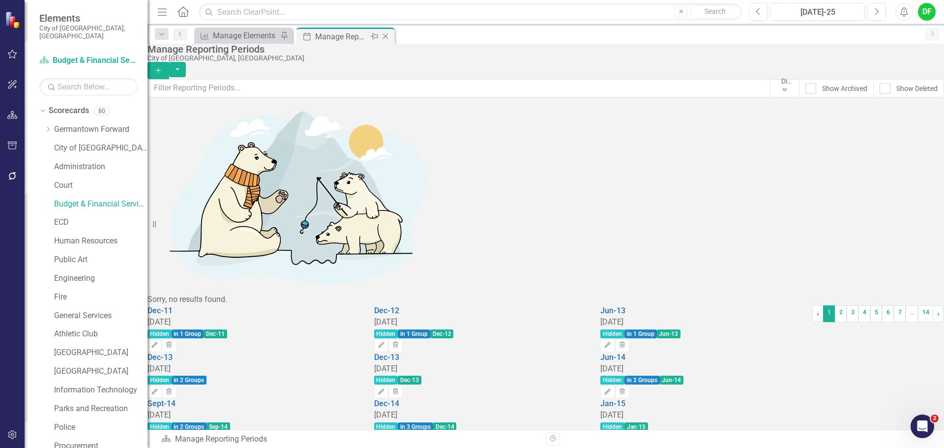
click at [391, 35] on div "Close" at bounding box center [386, 36] width 12 height 12
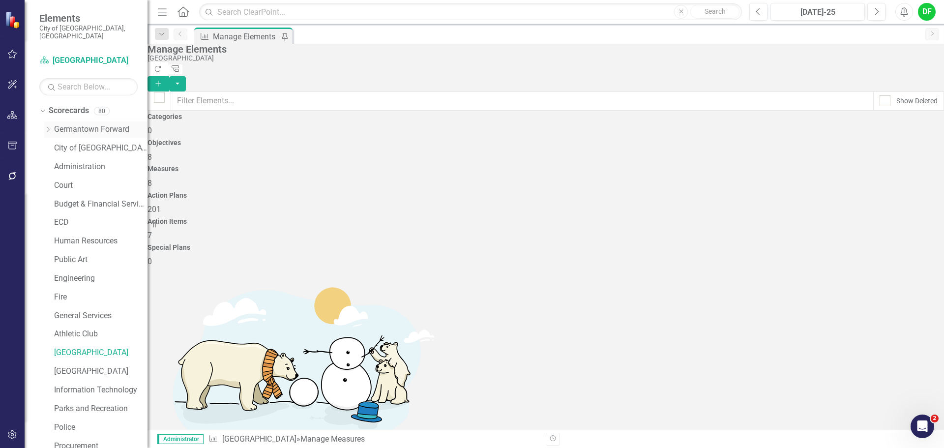
click at [48, 126] on icon "Dropdown" at bounding box center [47, 129] width 7 height 6
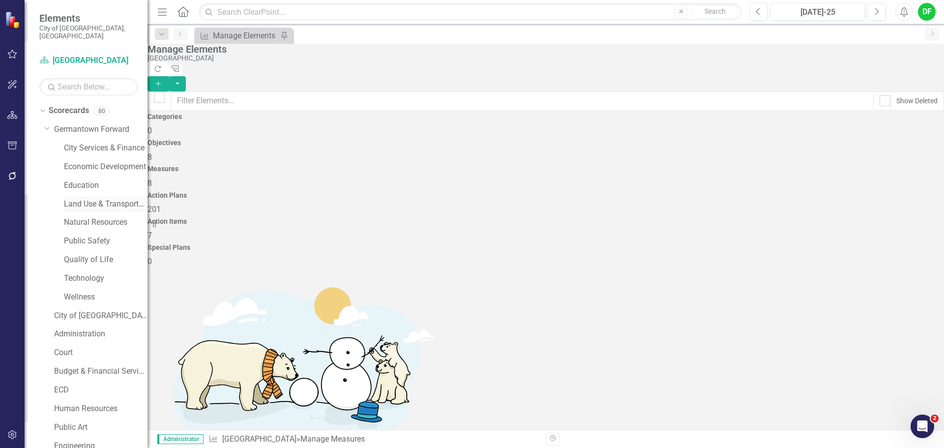
click at [84, 199] on link "Land Use & Transportation" at bounding box center [106, 204] width 84 height 11
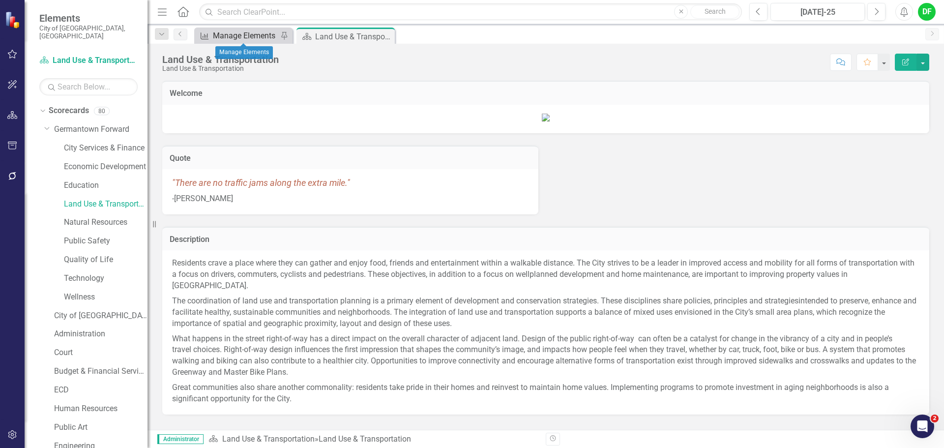
click at [255, 33] on div "Manage Elements" at bounding box center [245, 36] width 65 height 12
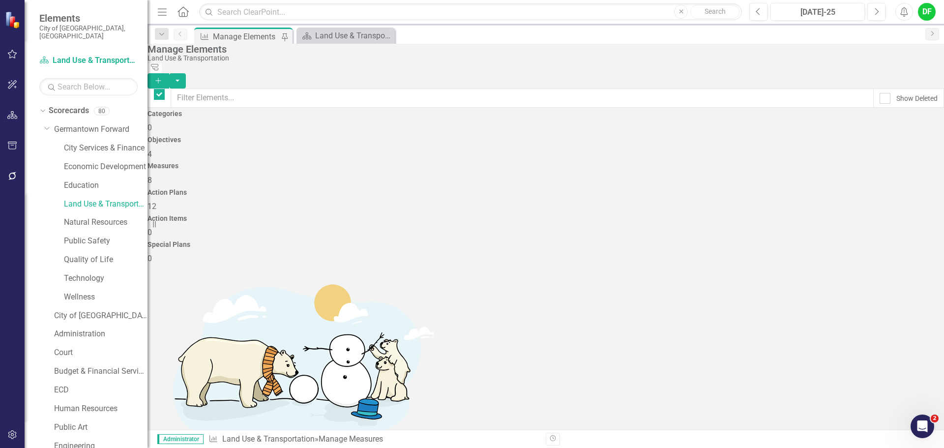
checkbox input "false"
click at [921, 11] on div "DF" at bounding box center [927, 12] width 18 height 18
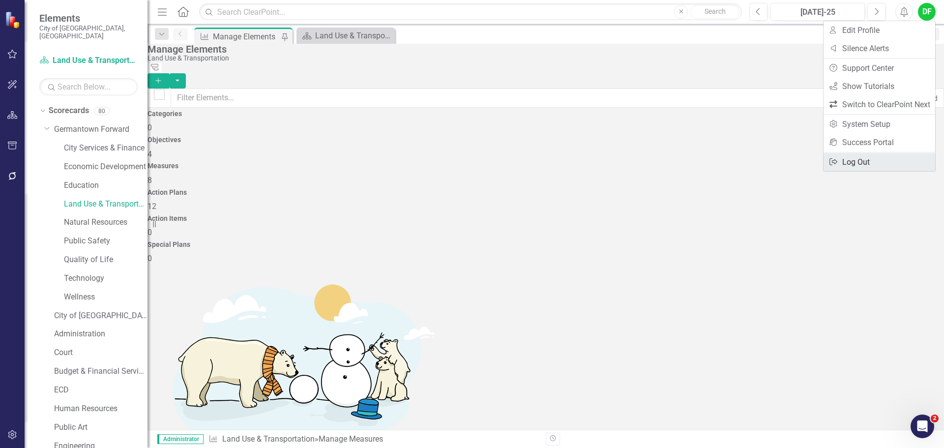
click at [859, 158] on link "Logout Log Out" at bounding box center [880, 162] width 112 height 18
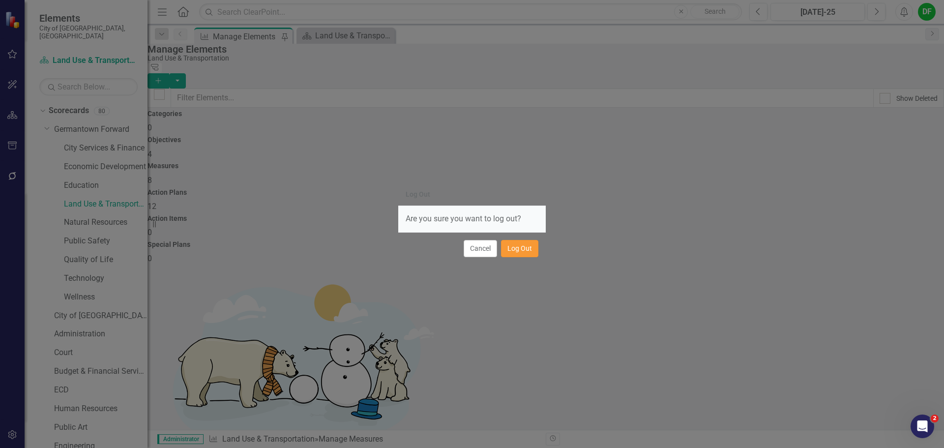
click at [519, 245] on button "Log Out" at bounding box center [519, 248] width 37 height 17
